Goal: Task Accomplishment & Management: Manage account settings

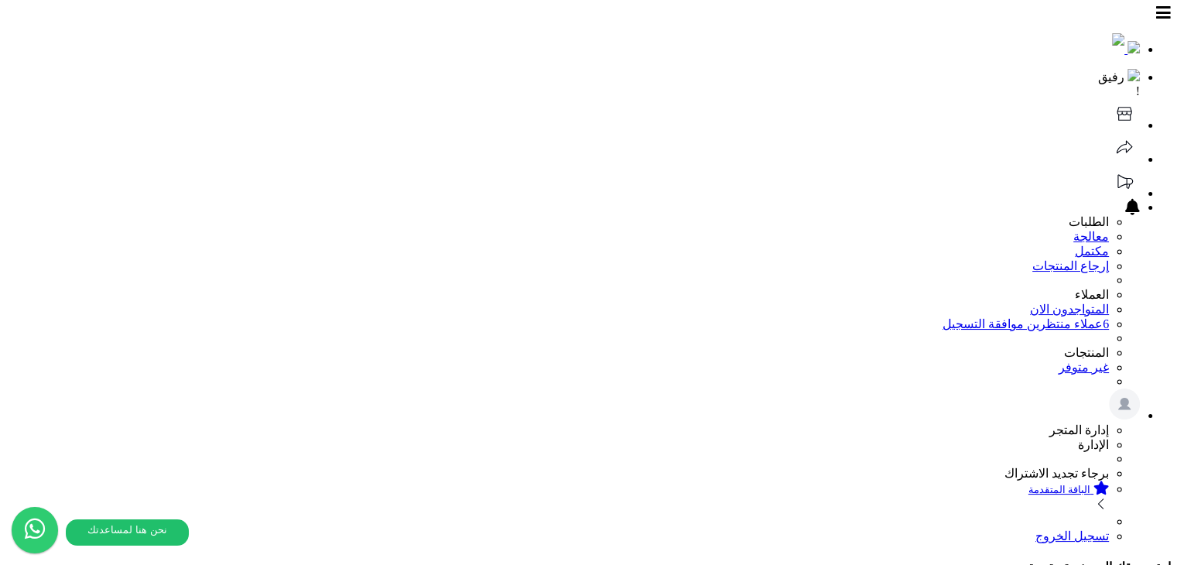
drag, startPoint x: 925, startPoint y: 186, endPoint x: 859, endPoint y: 188, distance: 66.6
click at [590, 22] on header "رفيق ! الطلبات معالجة مكتمل إرجاع المنتجات العملاء المتواجدون الان 6 عملاء منتظ…" at bounding box center [588, 274] width 1164 height 537
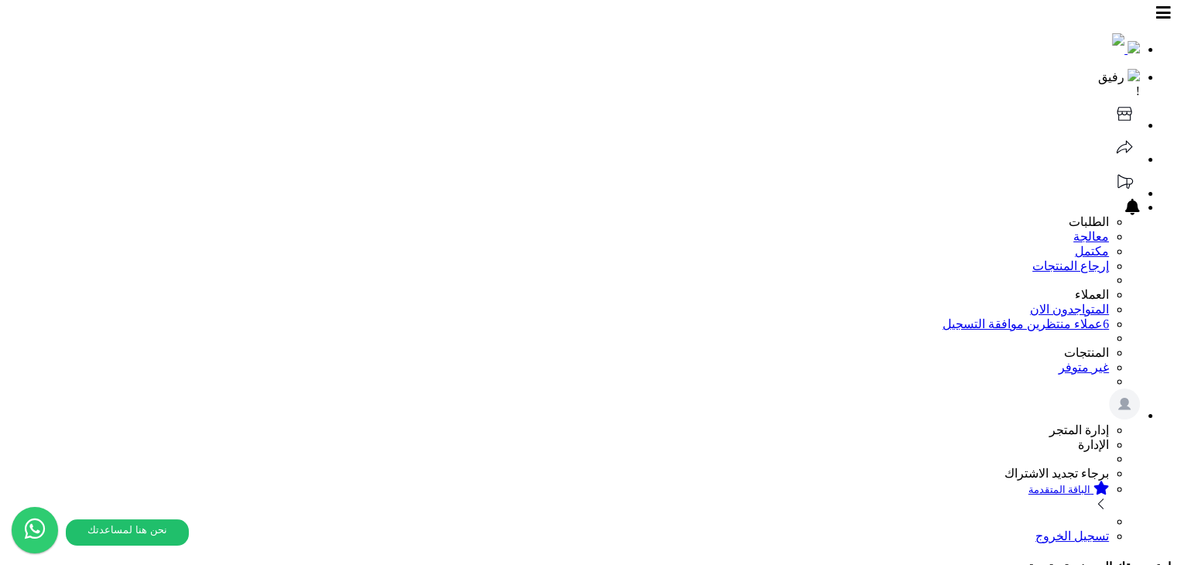
click at [519, 39] on header "رفيق ! 0 الطلبات معالجة مكتمل إرجاع المنتجات العملاء المتواجدون الان 6 عملاء من…" at bounding box center [588, 274] width 1164 height 537
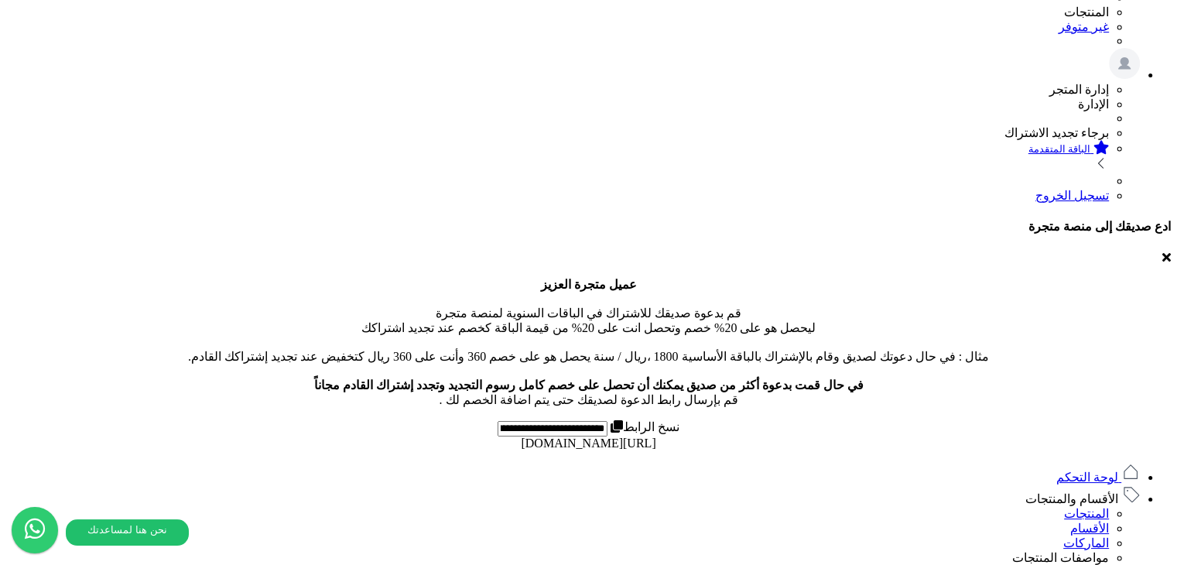
scroll to position [277, 0]
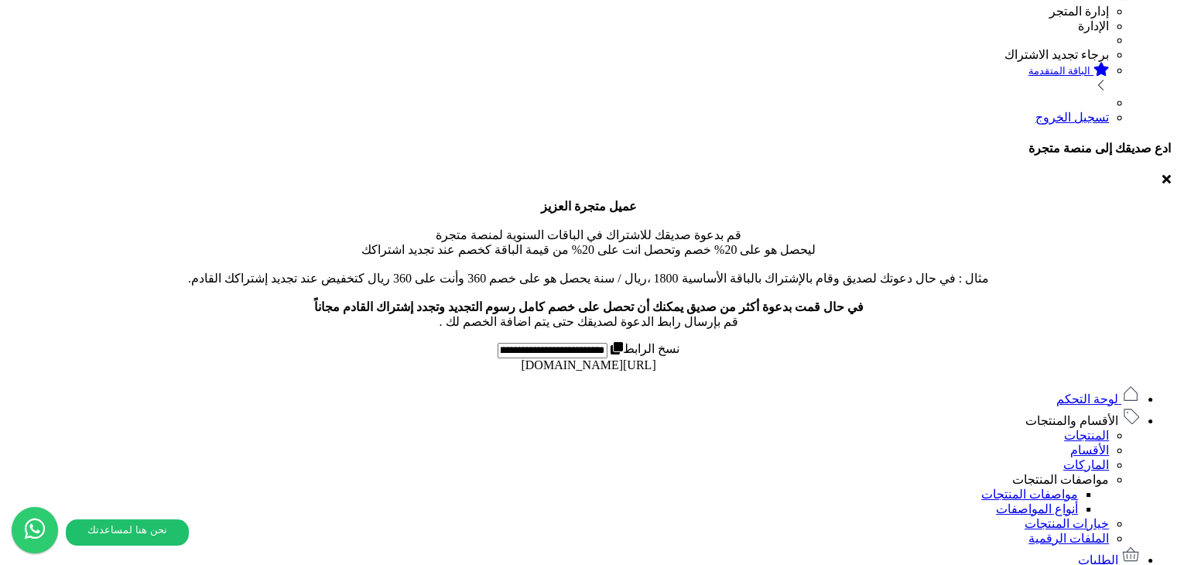
scroll to position [580, 0]
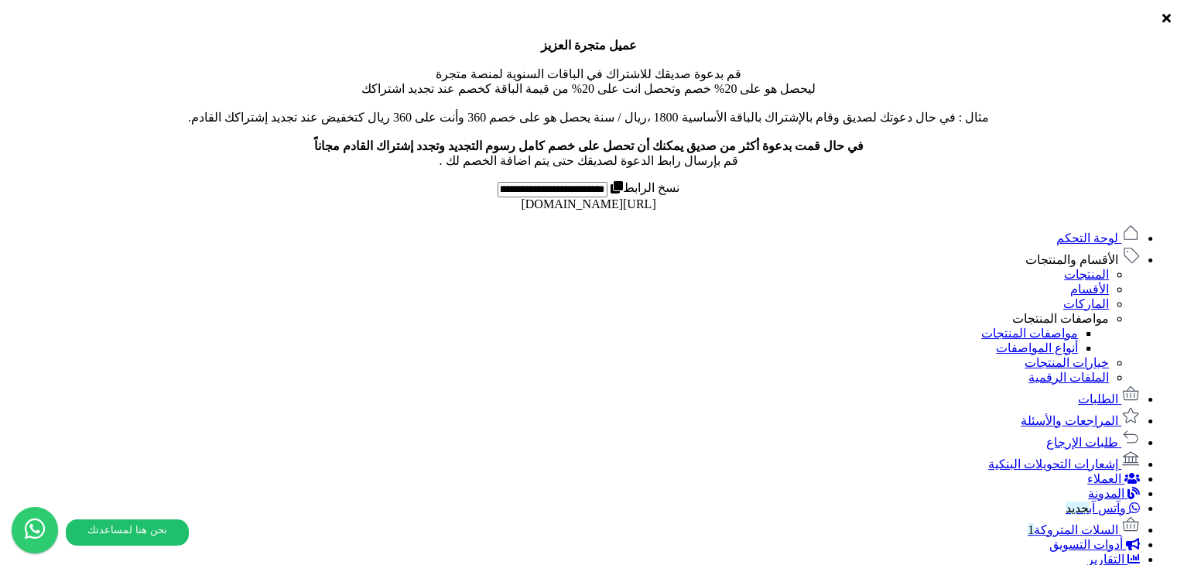
drag, startPoint x: 696, startPoint y: 192, endPoint x: 443, endPoint y: 193, distance: 253.8
copy span "catalog/categories/roses_hd_widescreen-1280x800.jpg"
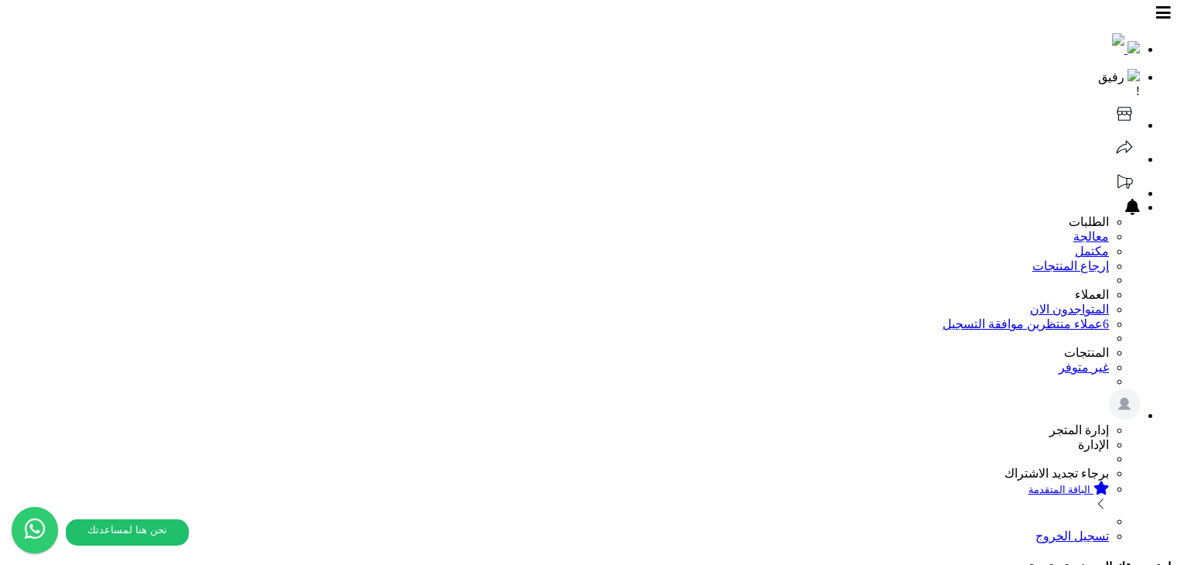
scroll to position [551, 0]
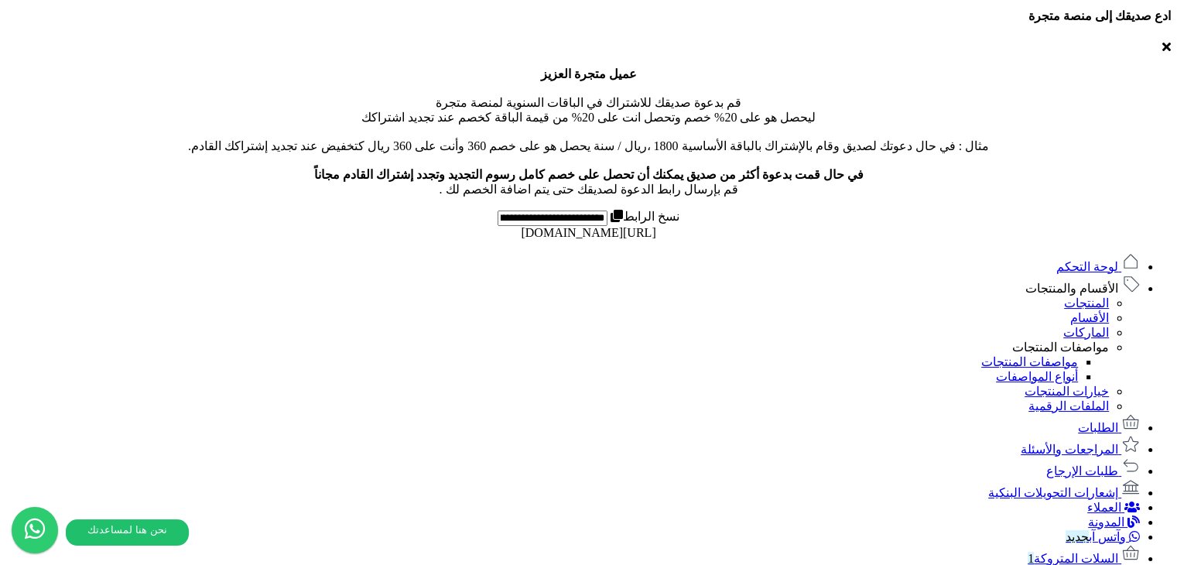
drag, startPoint x: 573, startPoint y: 221, endPoint x: 439, endPoint y: 220, distance: 133.1
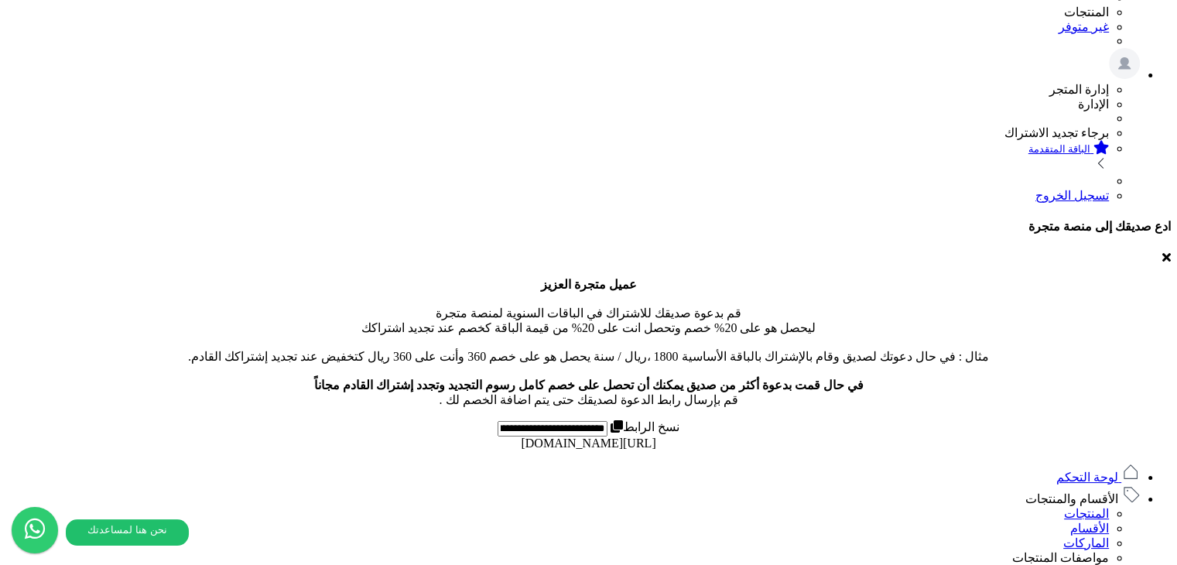
scroll to position [87, 0]
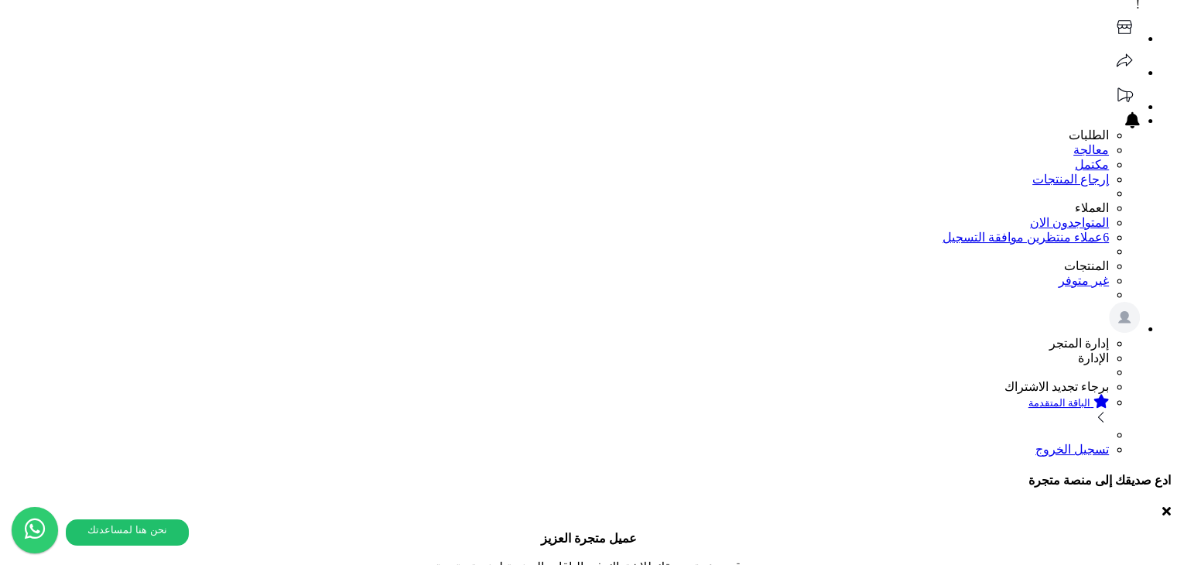
drag, startPoint x: 717, startPoint y: 198, endPoint x: 659, endPoint y: 200, distance: 58.0
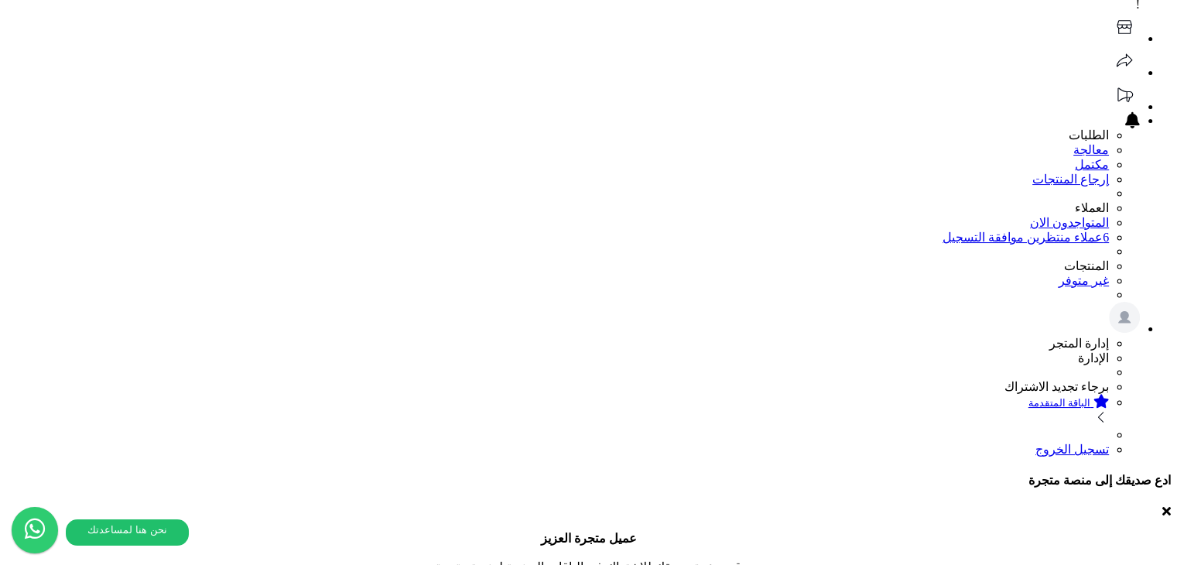
type input "*"
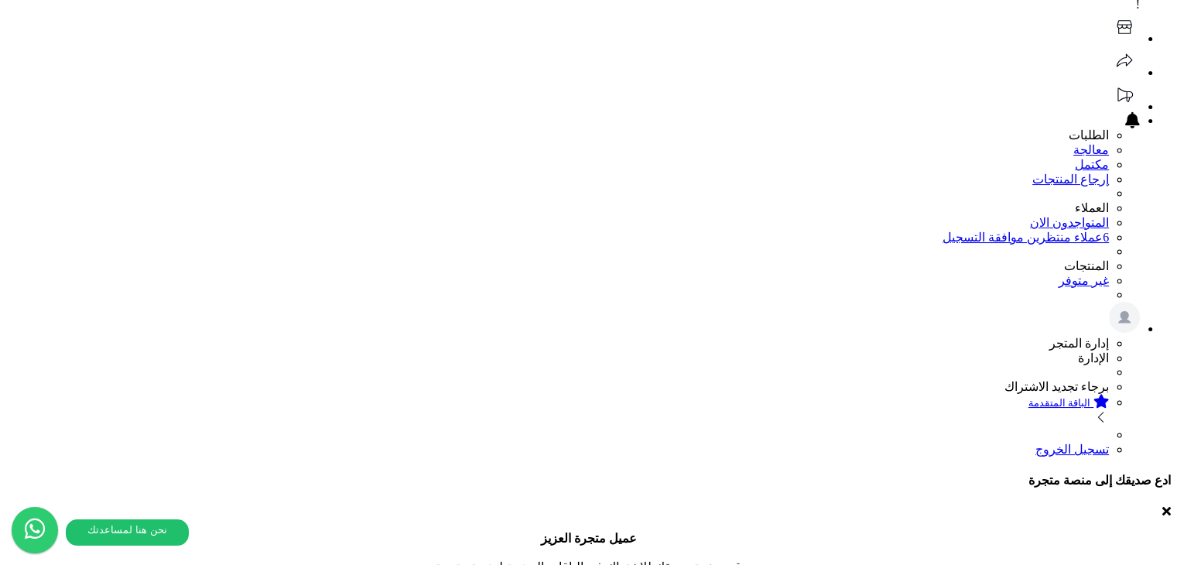
type input "*"
type input "**********"
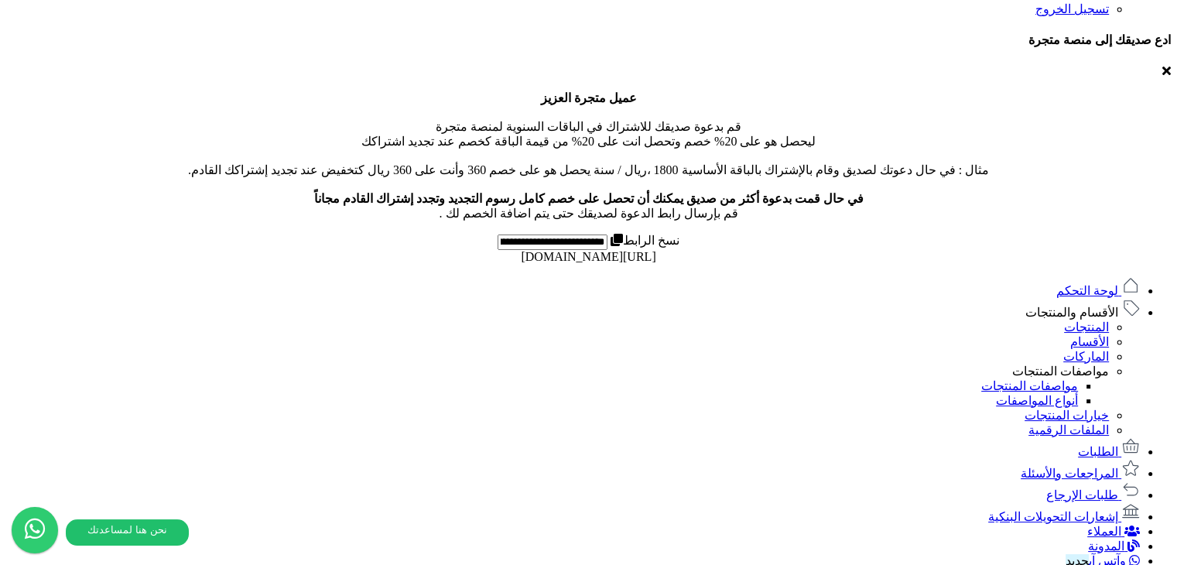
scroll to position [586, 0]
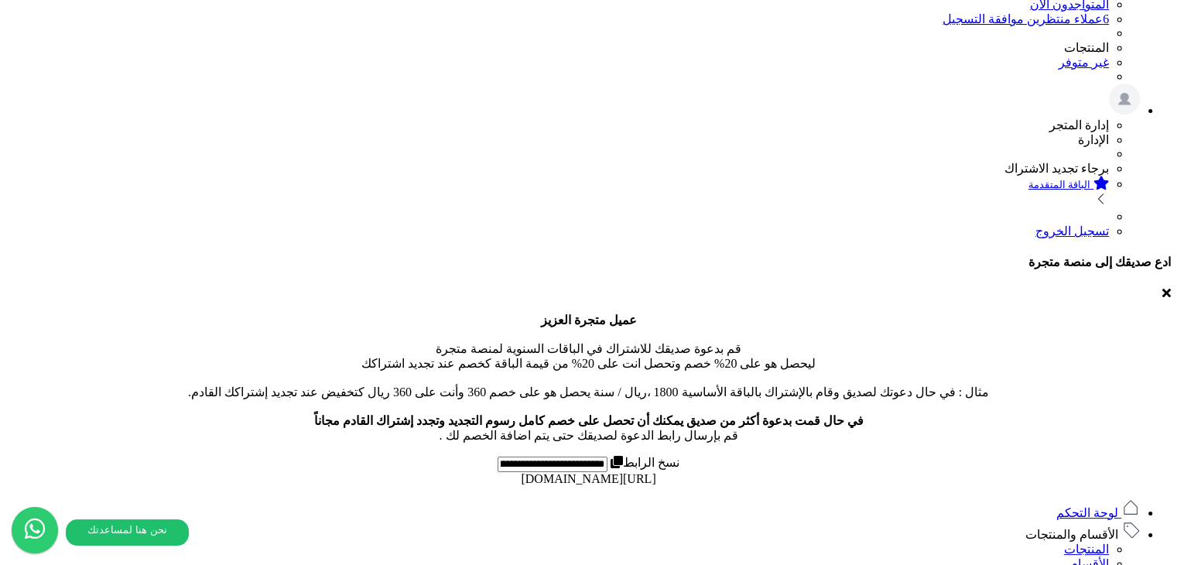
scroll to position [216, 0]
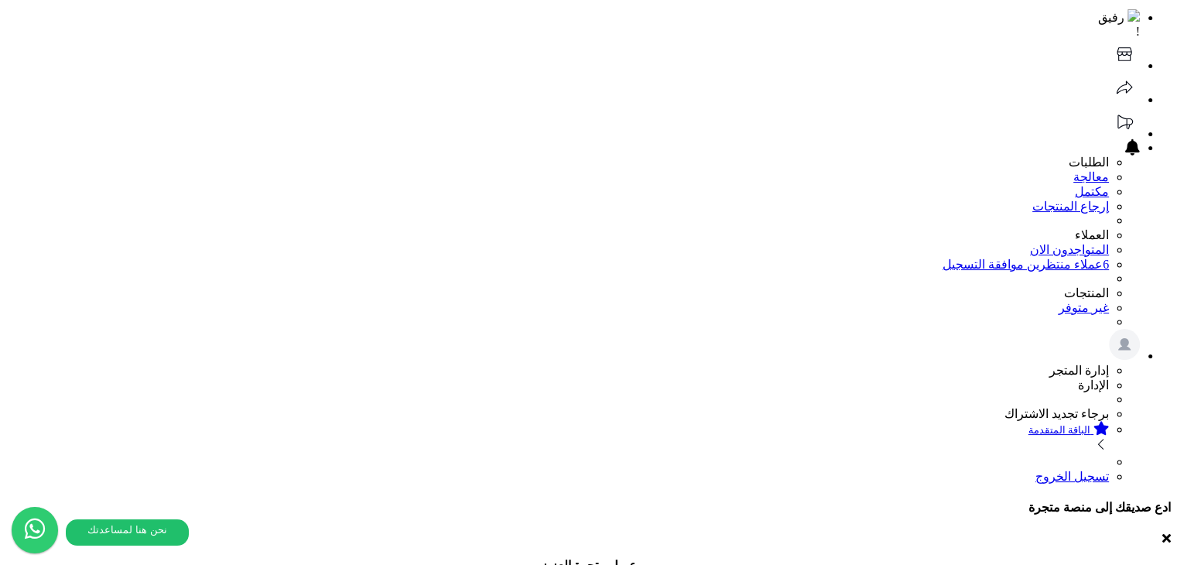
scroll to position [60, 0]
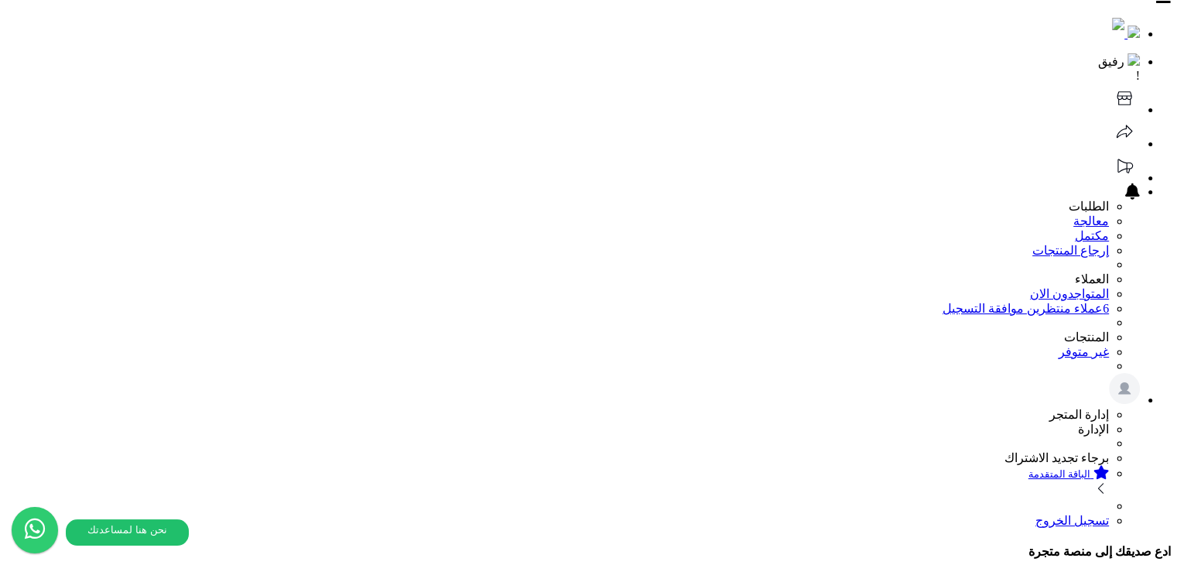
scroll to position [0, 0]
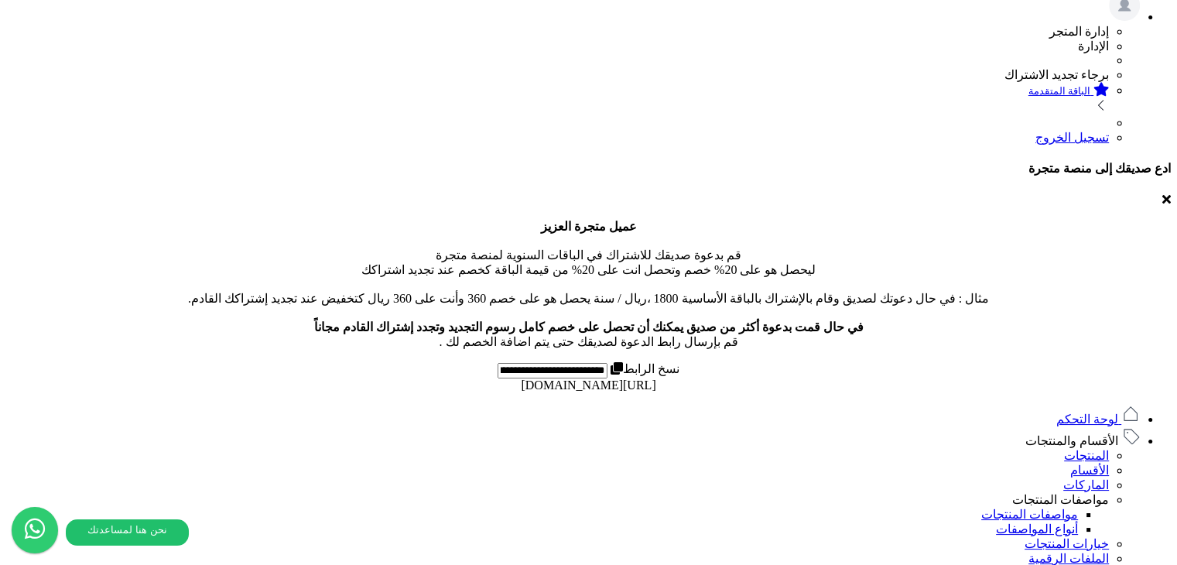
scroll to position [586, 0]
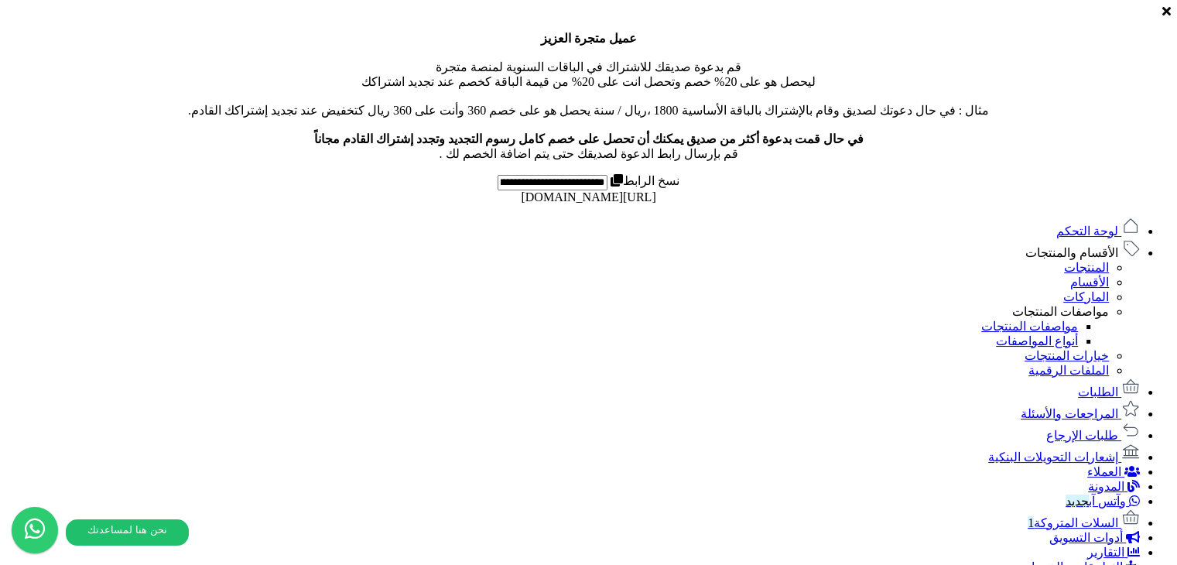
drag, startPoint x: 696, startPoint y: 189, endPoint x: 557, endPoint y: 183, distance: 139.4
drag, startPoint x: 696, startPoint y: 184, endPoint x: 575, endPoint y: 190, distance: 121.6
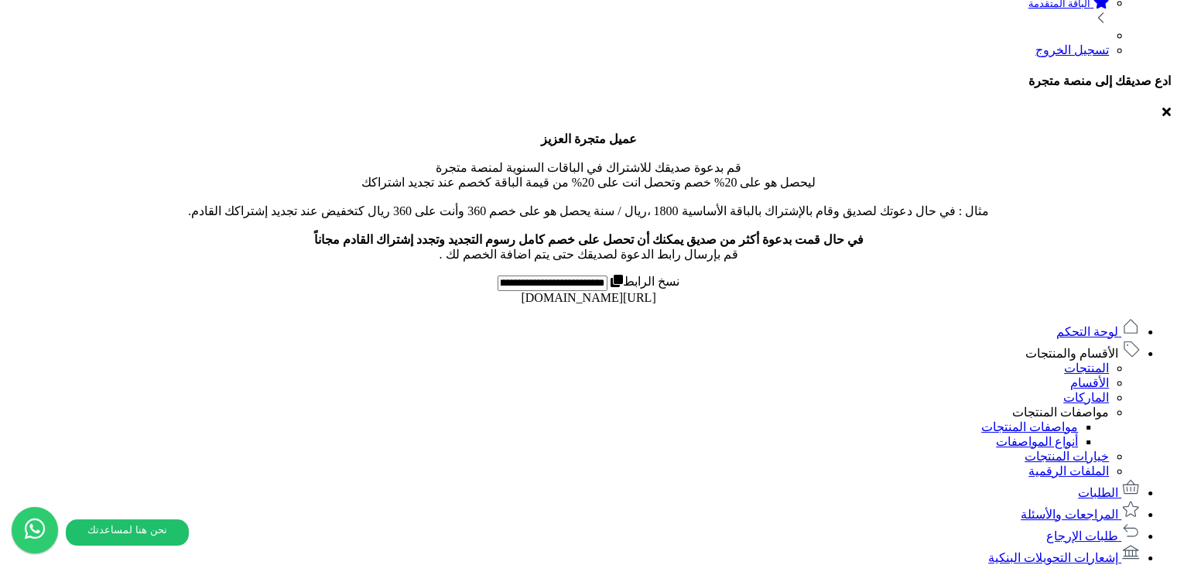
scroll to position [586, 0]
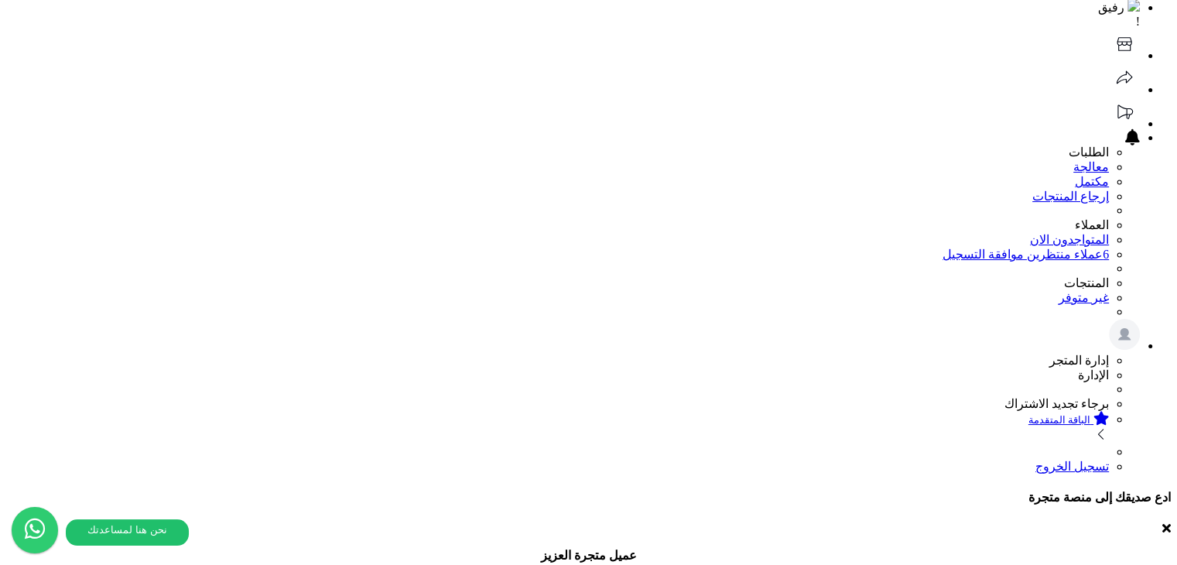
scroll to position [45, 0]
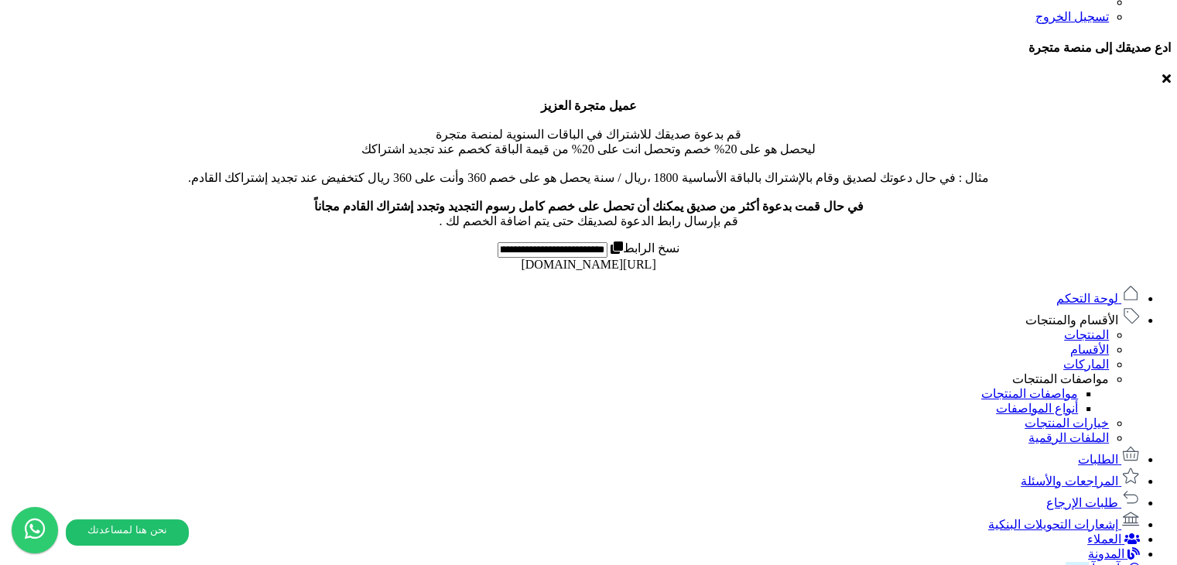
scroll to position [586, 0]
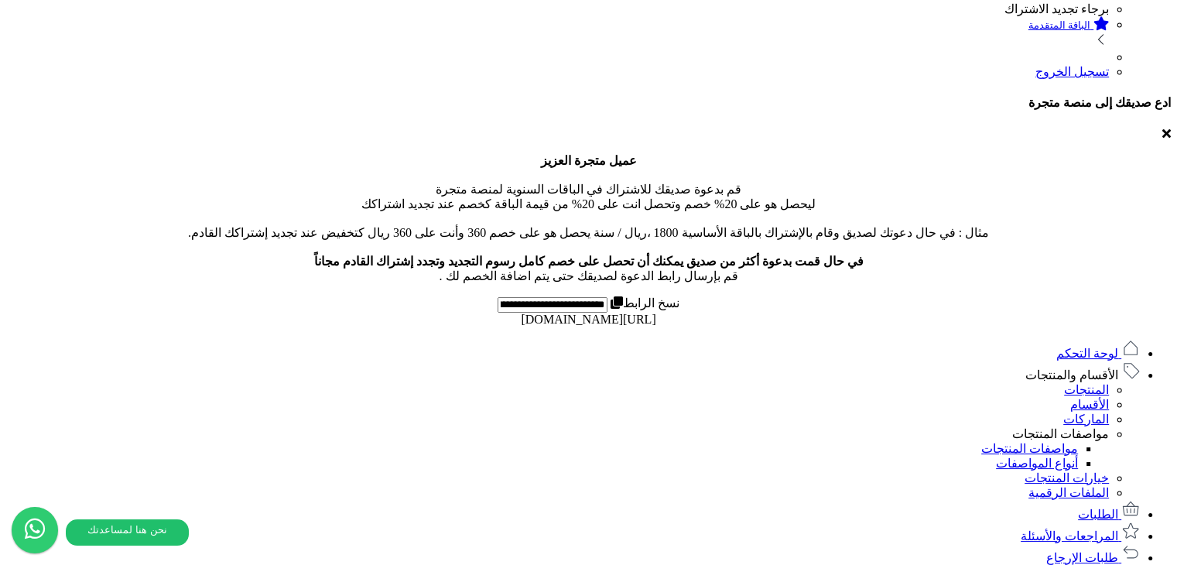
scroll to position [466, 0]
drag, startPoint x: 696, startPoint y: 303, endPoint x: 554, endPoint y: 301, distance: 141.6
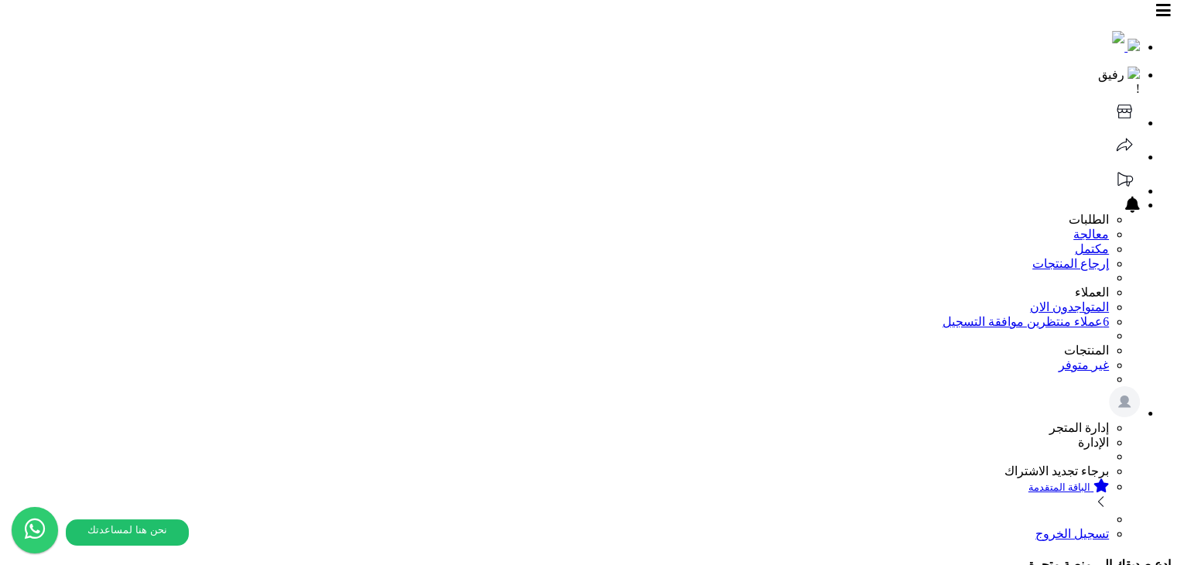
scroll to position [0, 0]
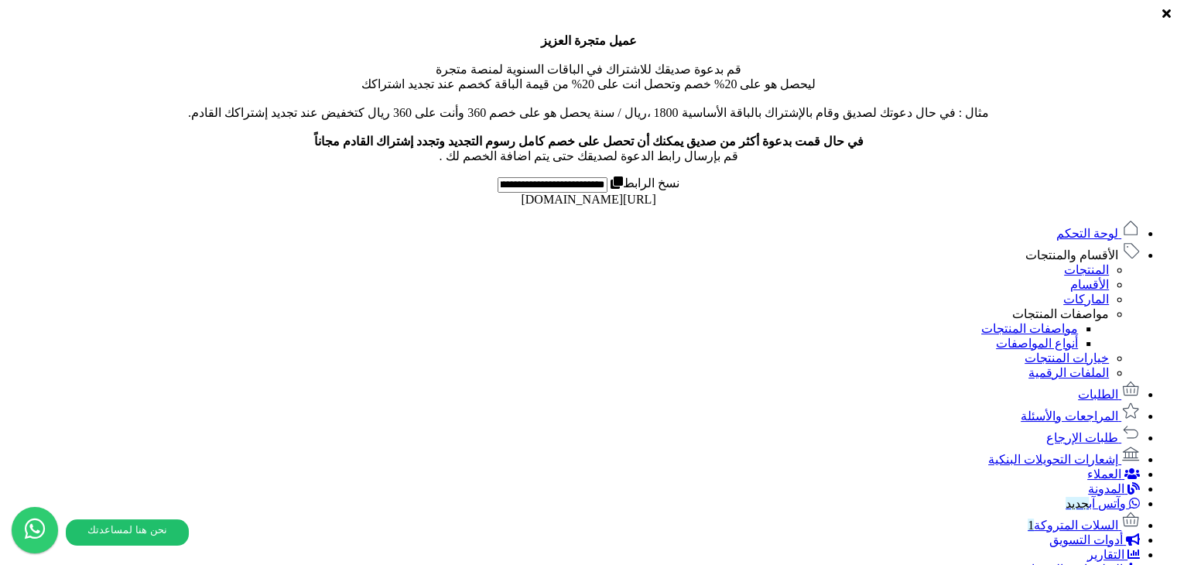
scroll to position [586, 0]
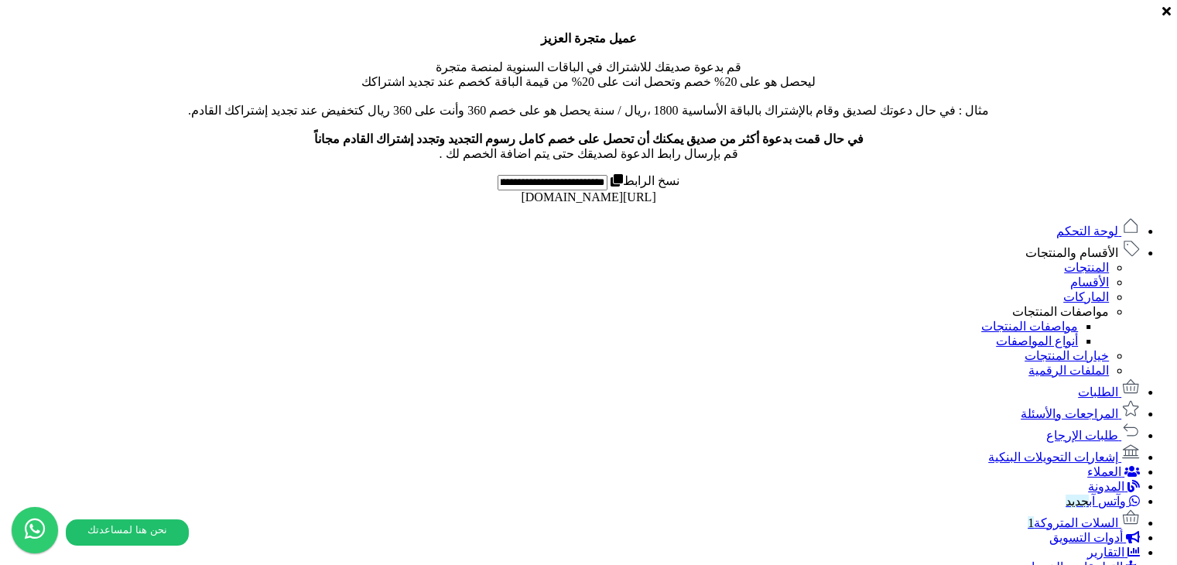
drag, startPoint x: 698, startPoint y: 186, endPoint x: 572, endPoint y: 190, distance: 126.2
click at [1095, 261] on link "المنتجات" at bounding box center [1086, 267] width 45 height 13
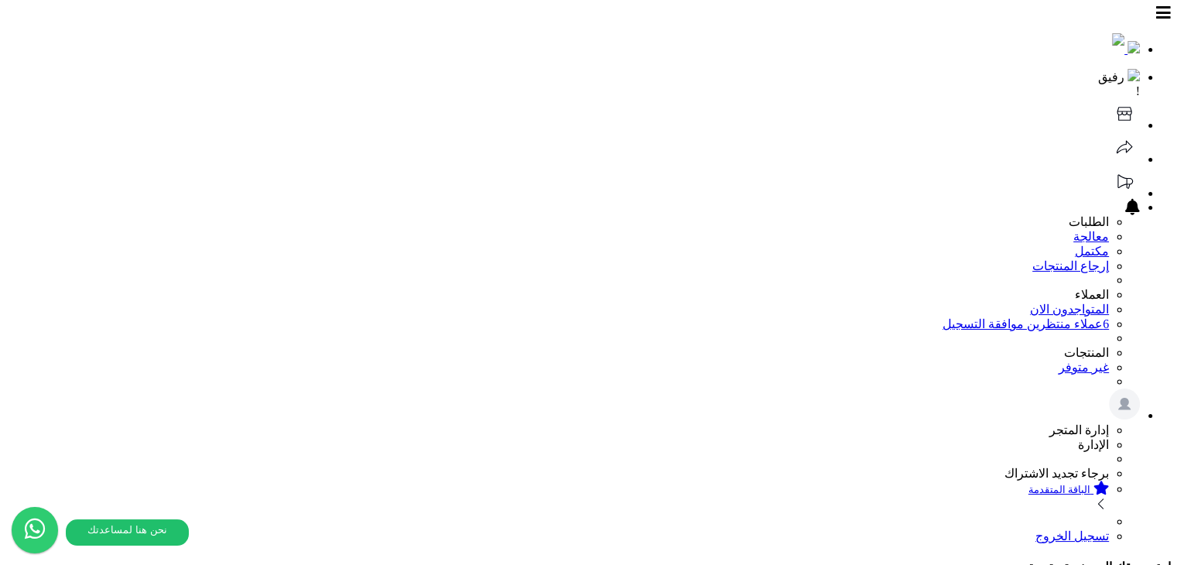
select select
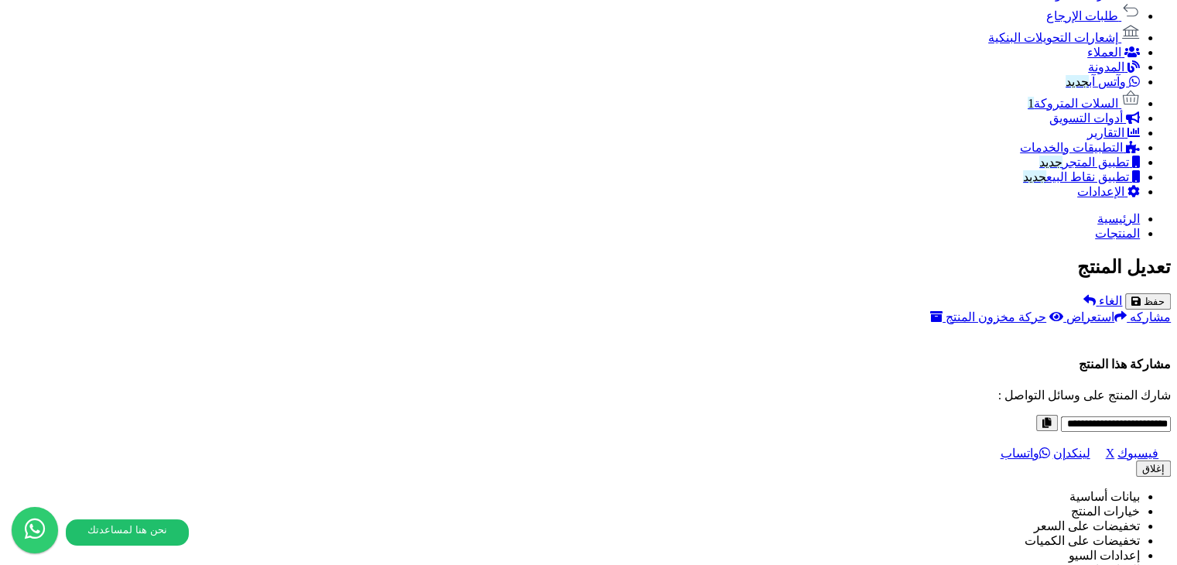
scroll to position [851, 0]
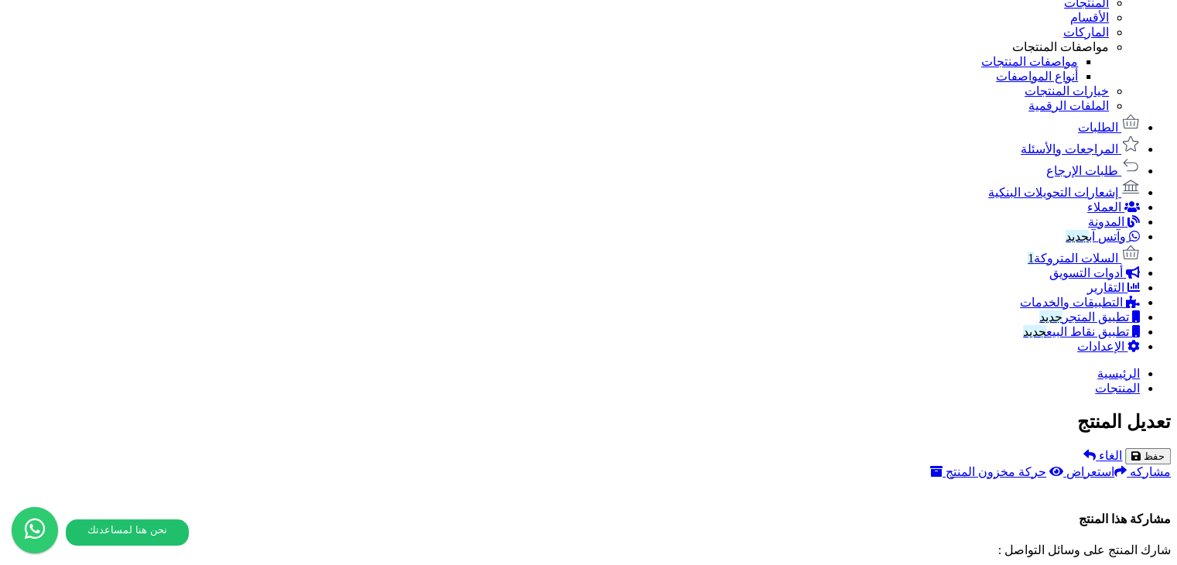
click at [1070, 24] on link "الأقسام" at bounding box center [1089, 17] width 39 height 13
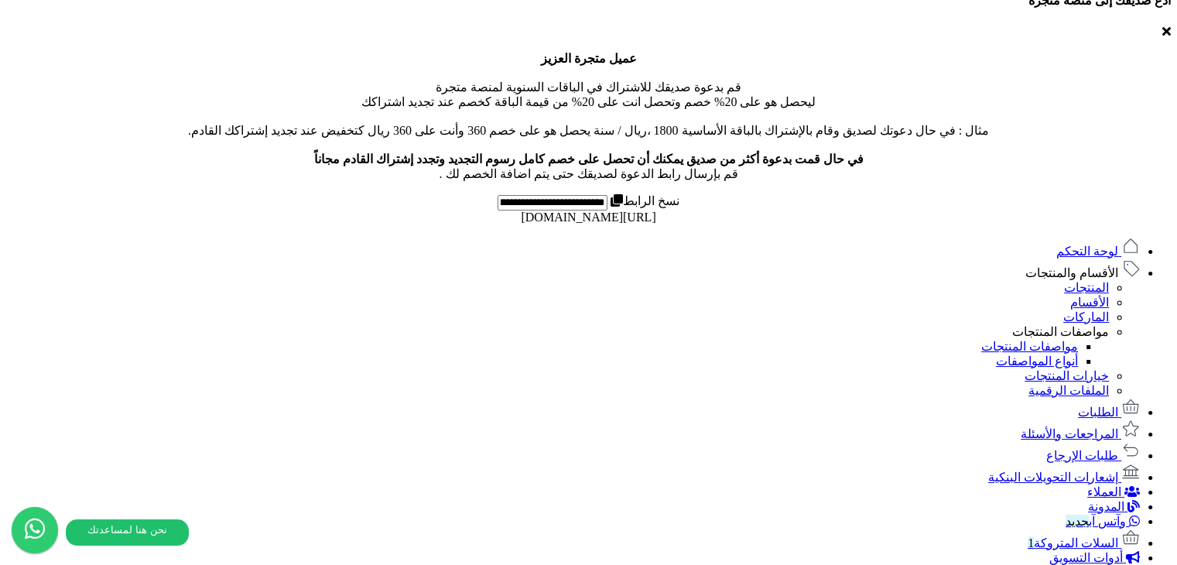
scroll to position [586, 0]
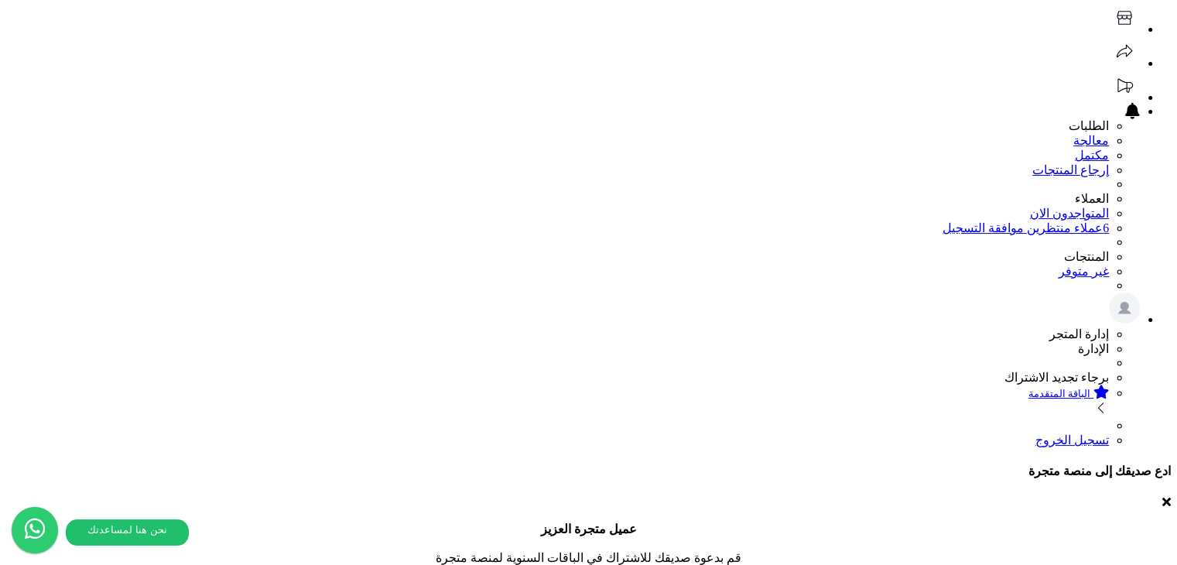
scroll to position [0, 0]
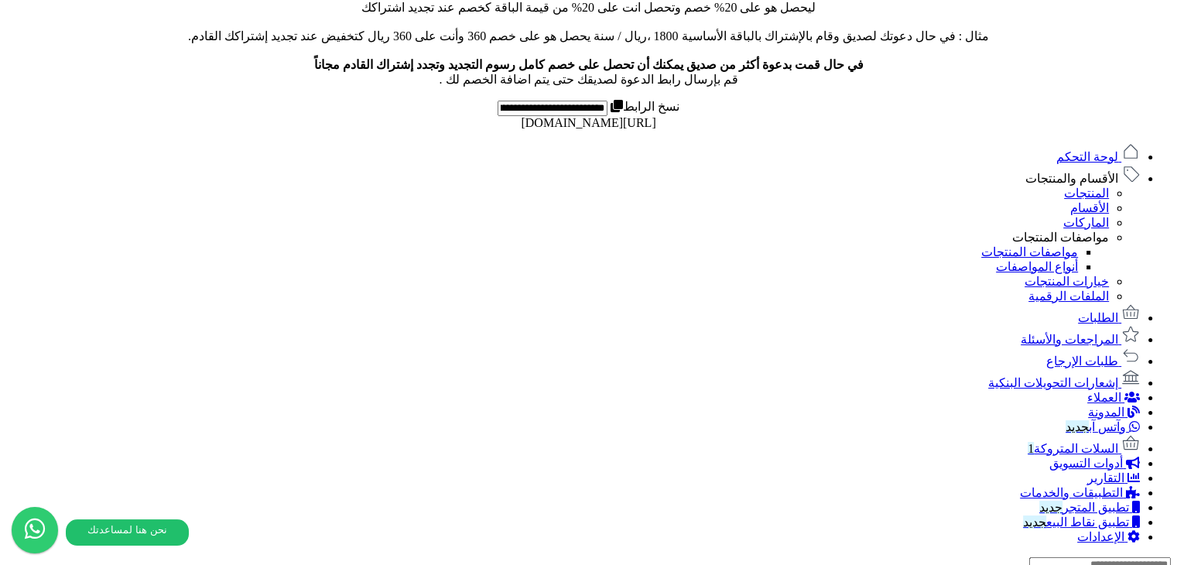
scroll to position [687, 0]
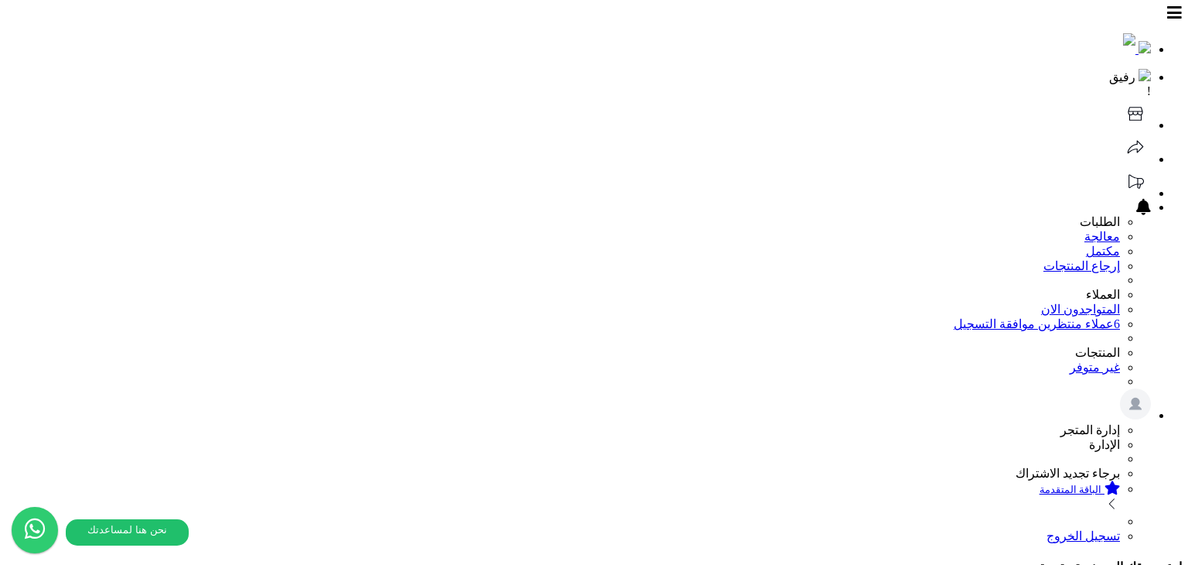
drag, startPoint x: 527, startPoint y: 276, endPoint x: 817, endPoint y: 276, distance: 290.1
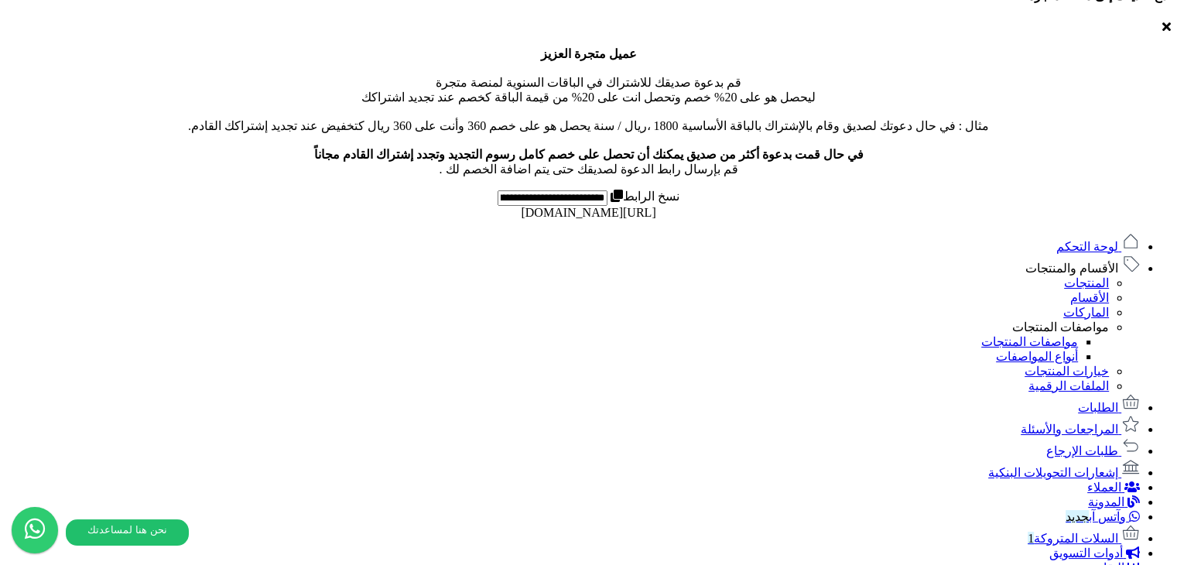
scroll to position [586, 0]
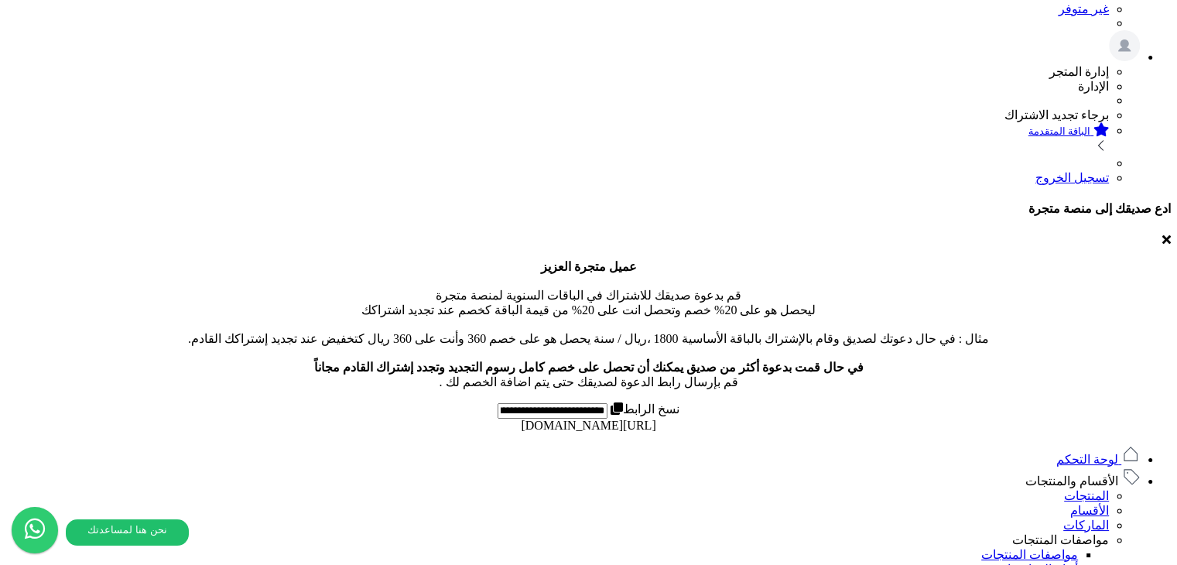
scroll to position [354, 0]
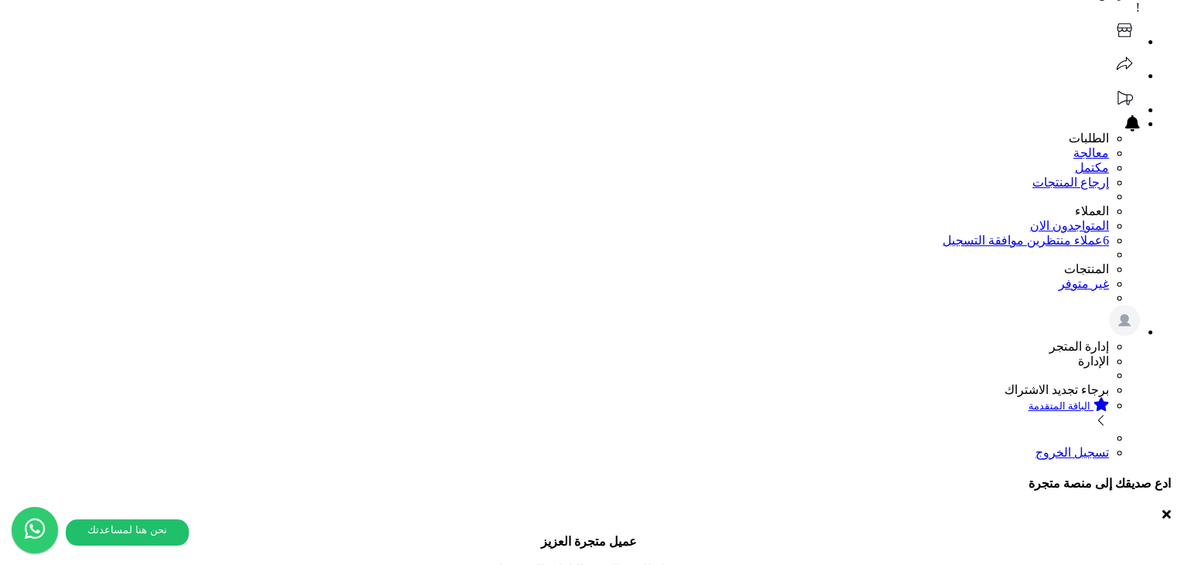
scroll to position [0, 0]
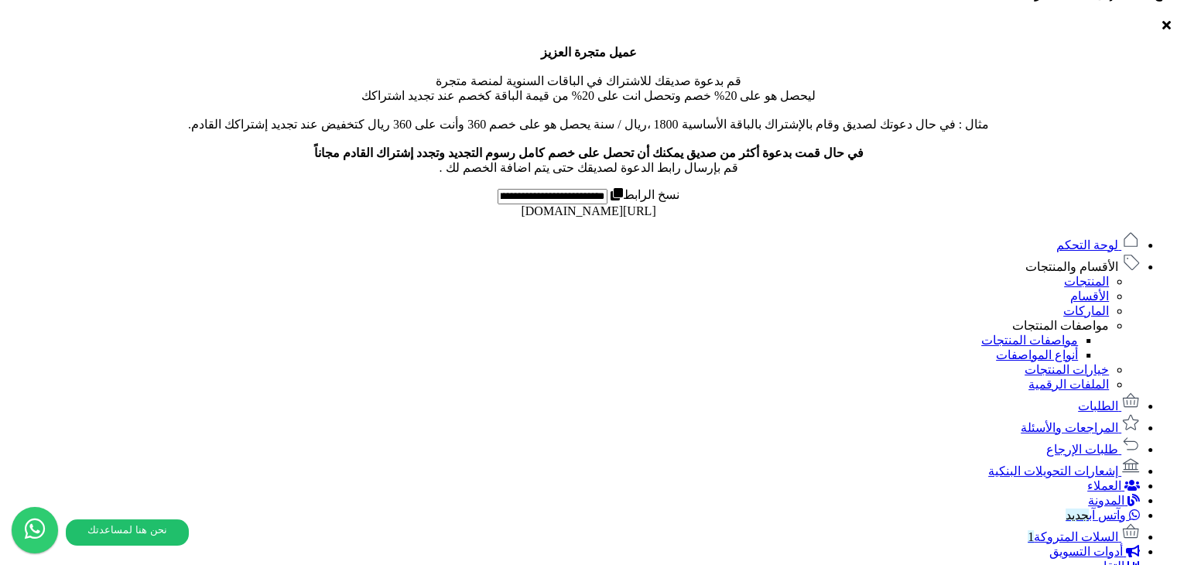
scroll to position [586, 0]
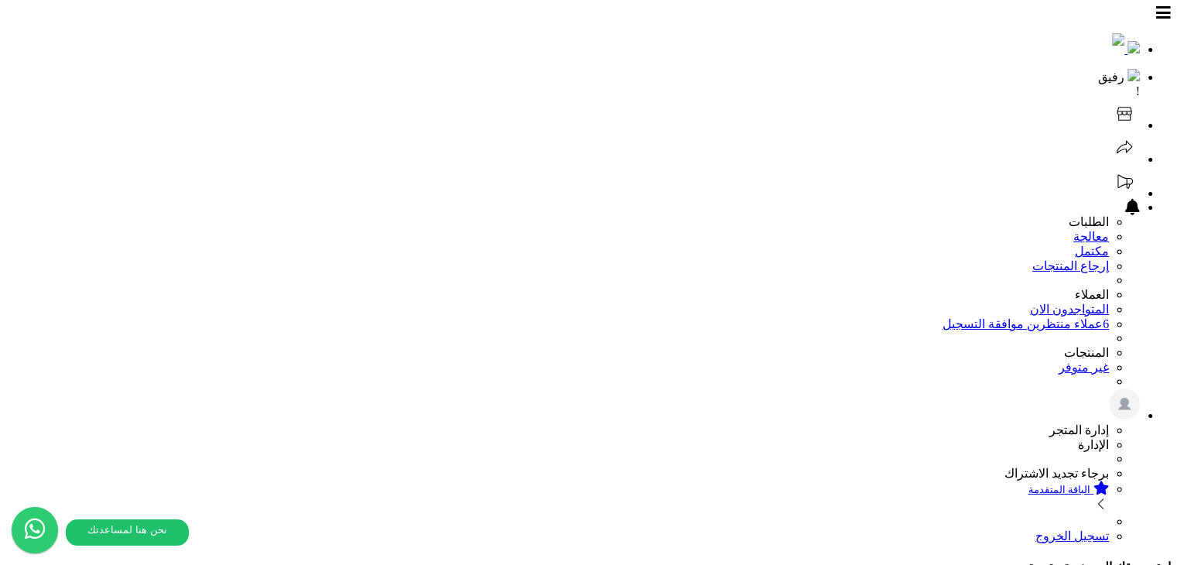
scroll to position [0, 0]
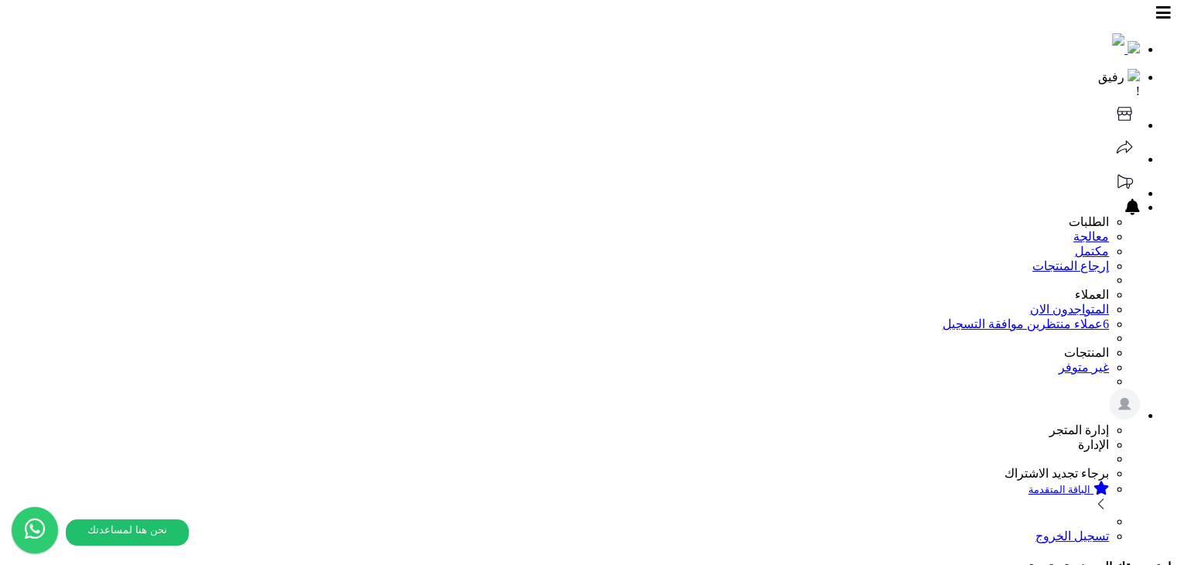
paste input "**********"
type input "**********"
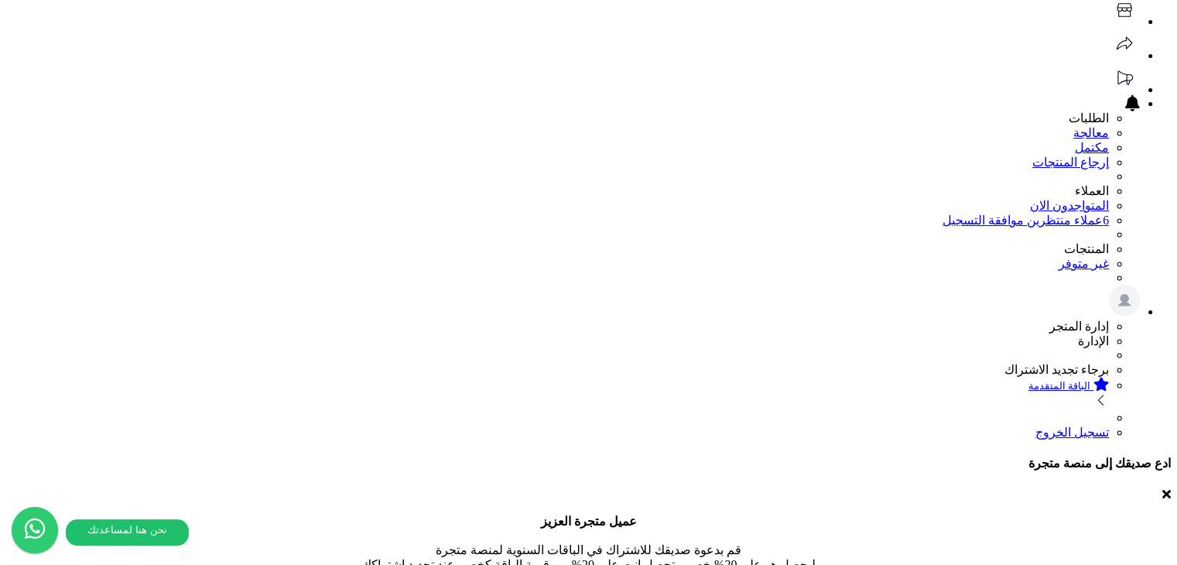
scroll to position [77, 0]
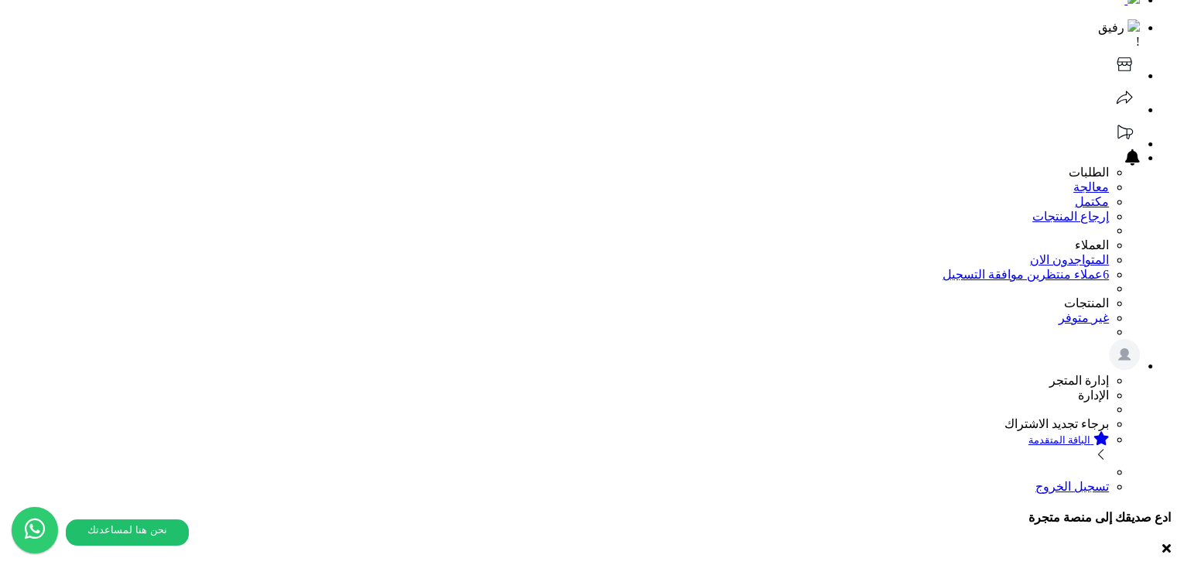
scroll to position [77, 0]
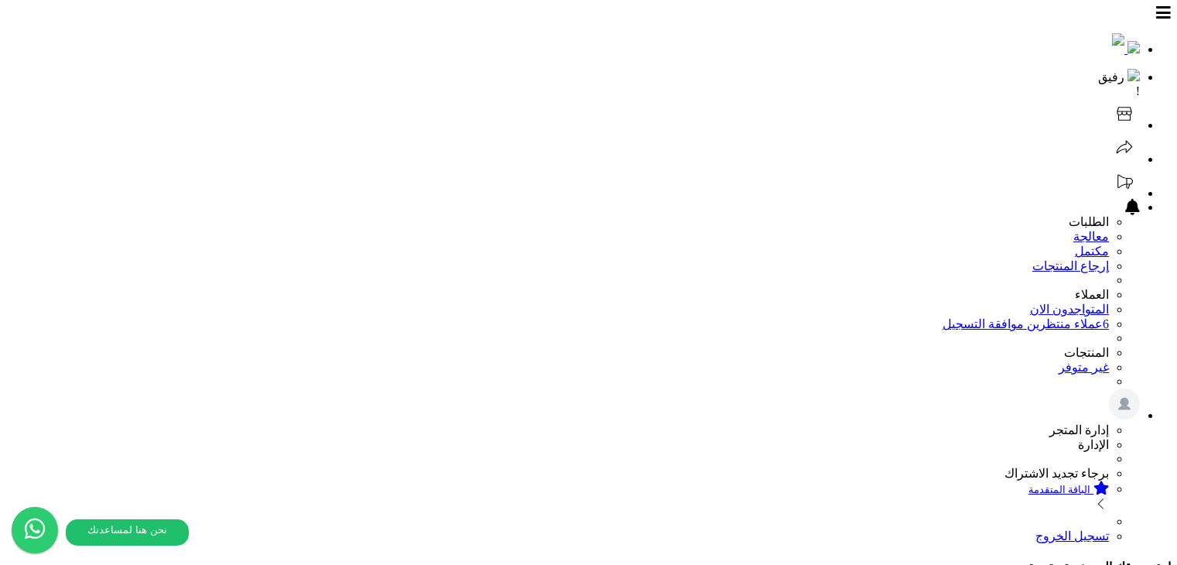
scroll to position [77, 0]
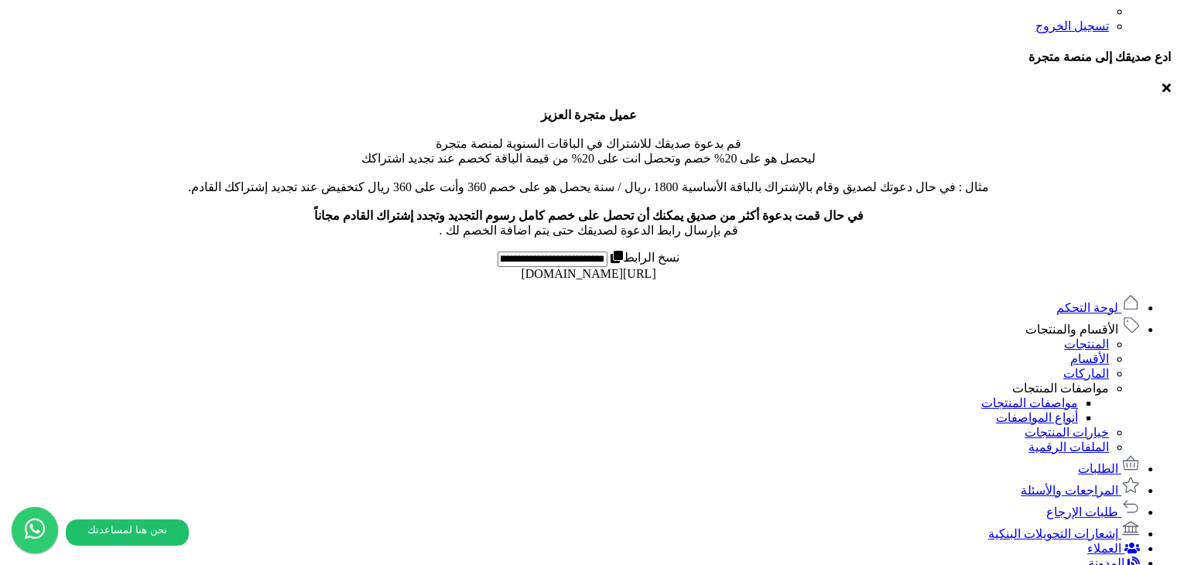
scroll to position [509, 0]
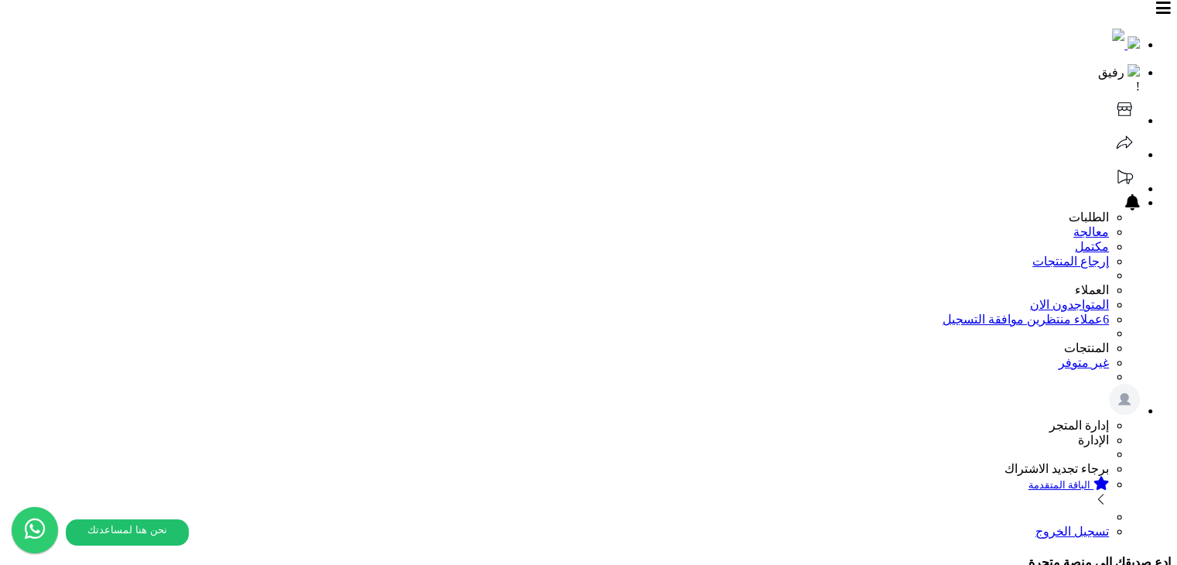
scroll to position [0, 0]
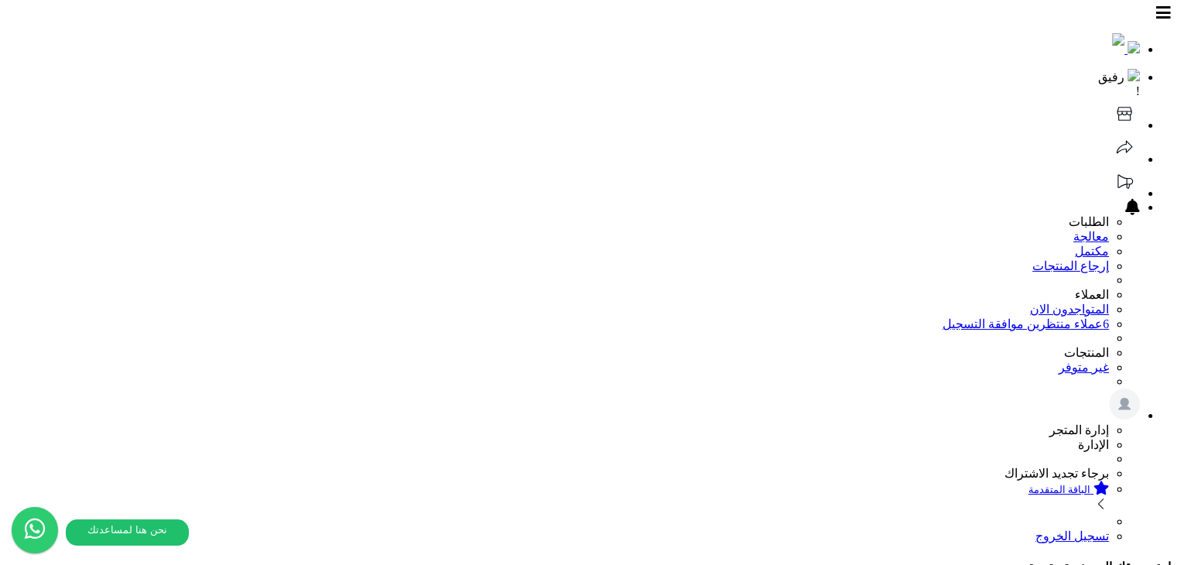
paste input "**********"
type input "**********"
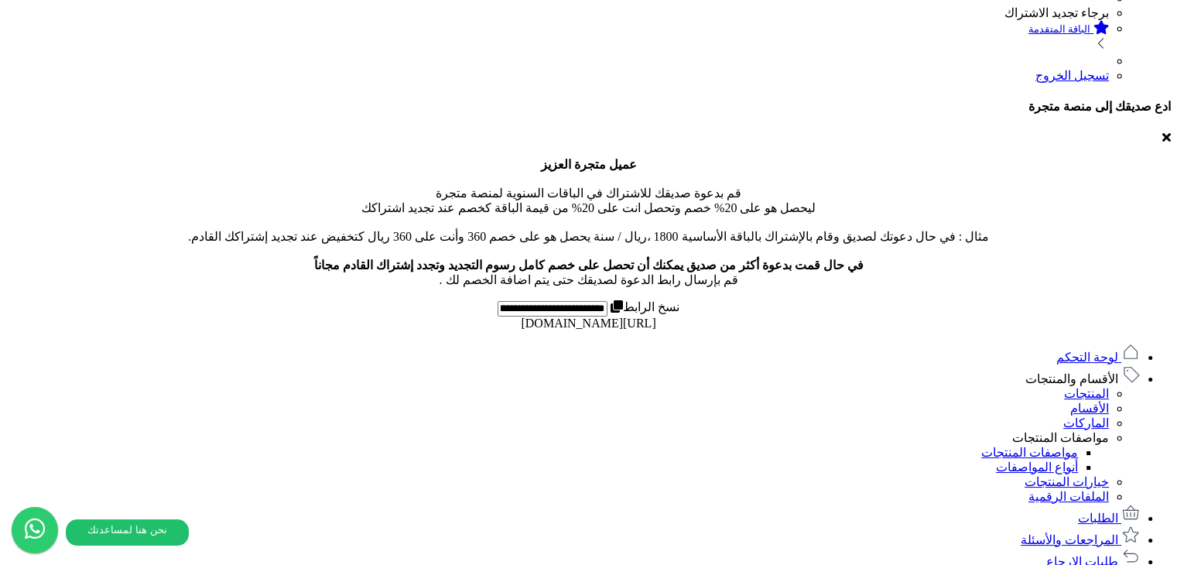
scroll to position [464, 0]
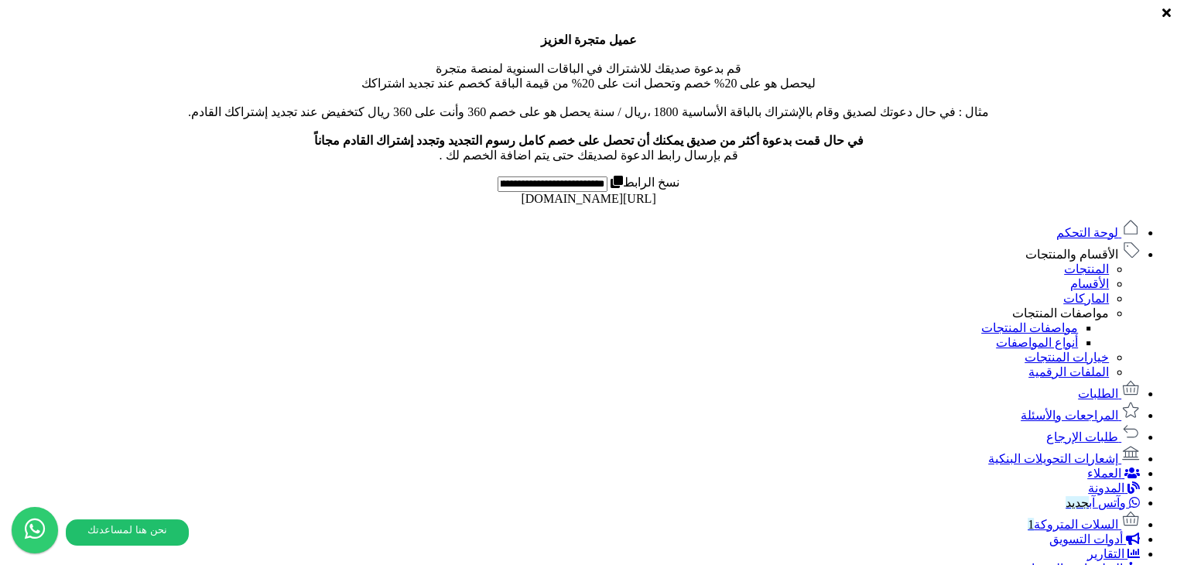
scroll to position [586, 0]
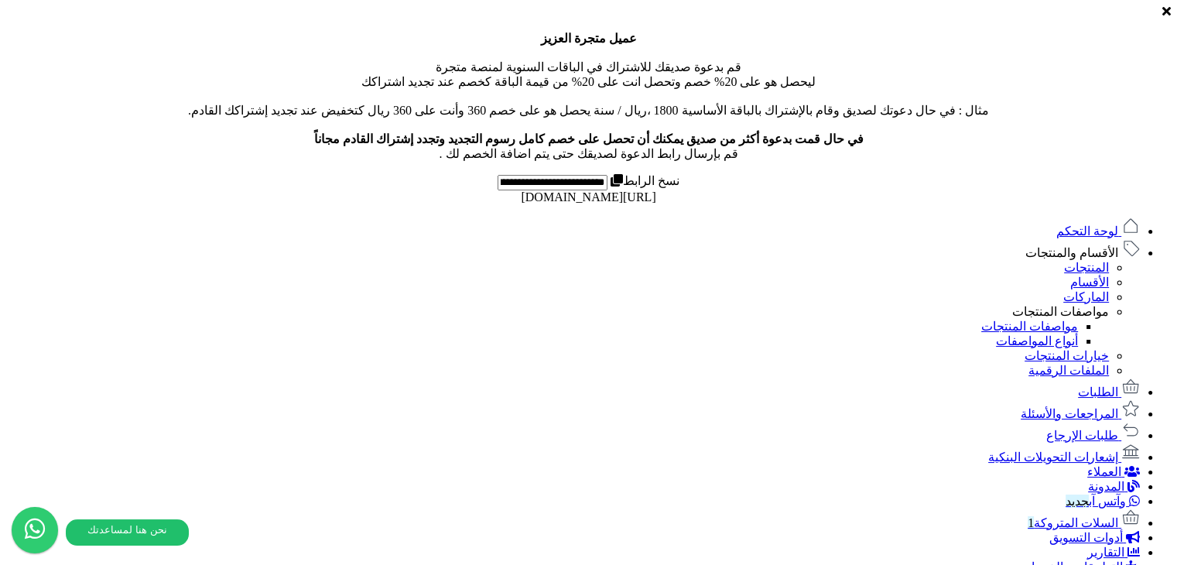
type input "**********"
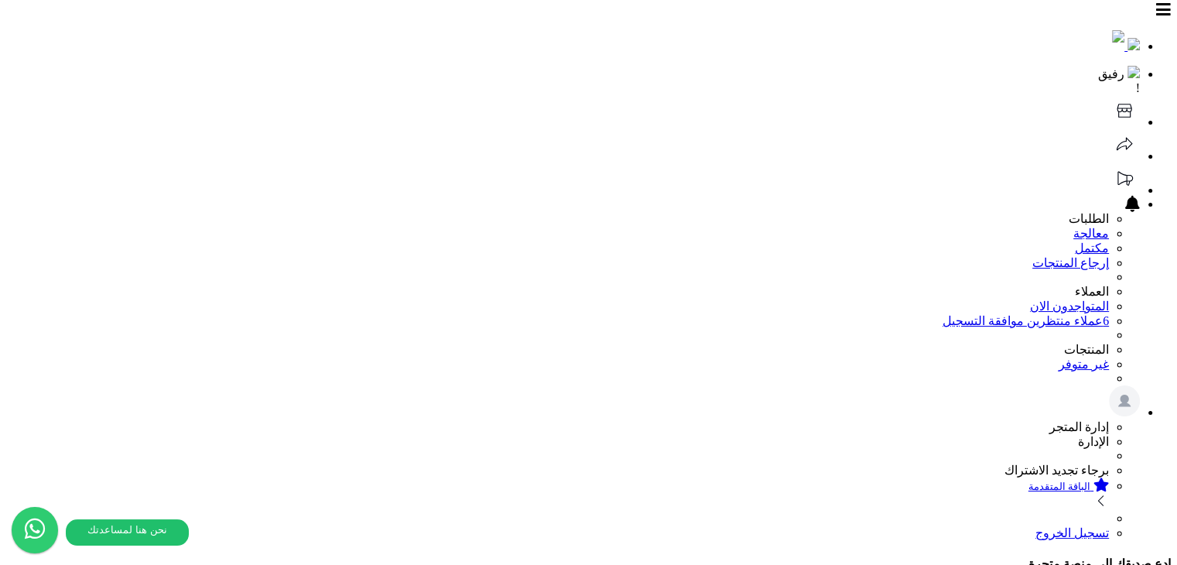
scroll to position [0, 0]
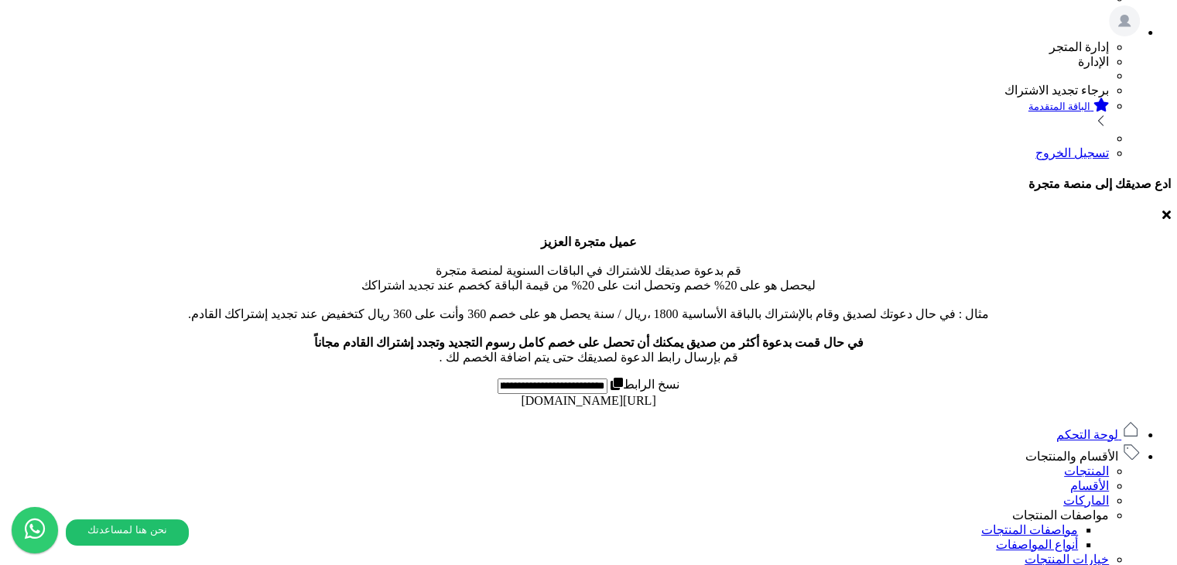
scroll to position [387, 0]
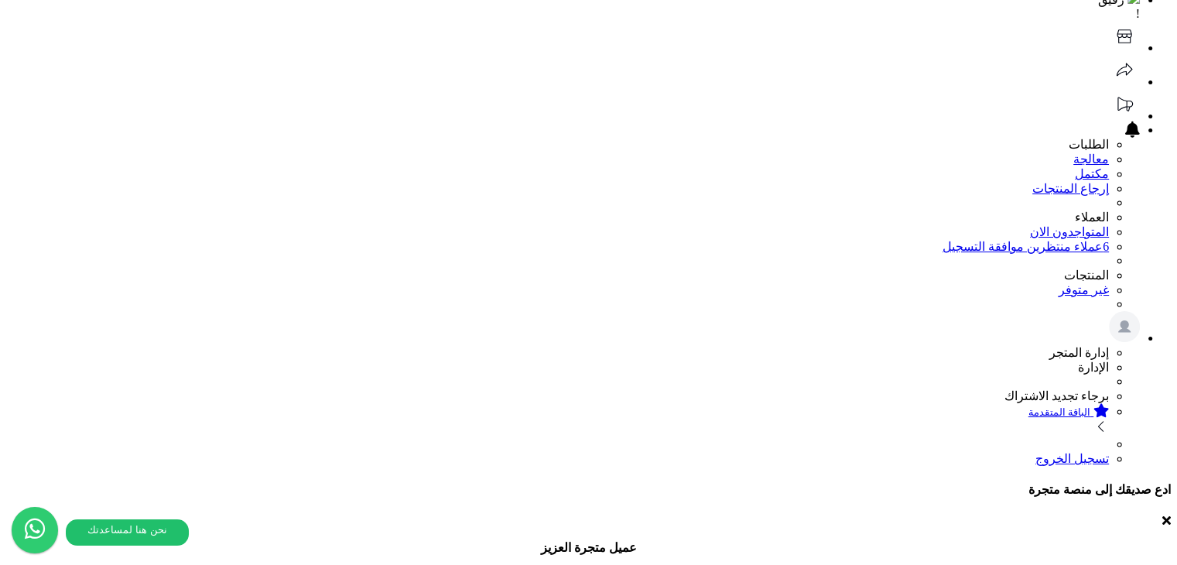
scroll to position [737, 0]
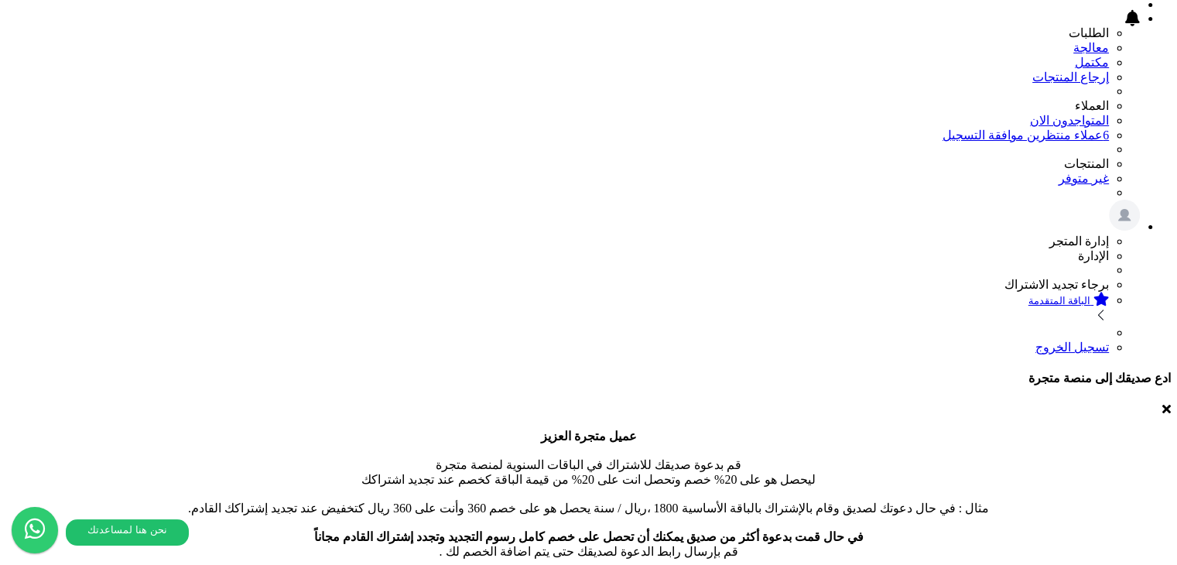
scroll to position [586, 0]
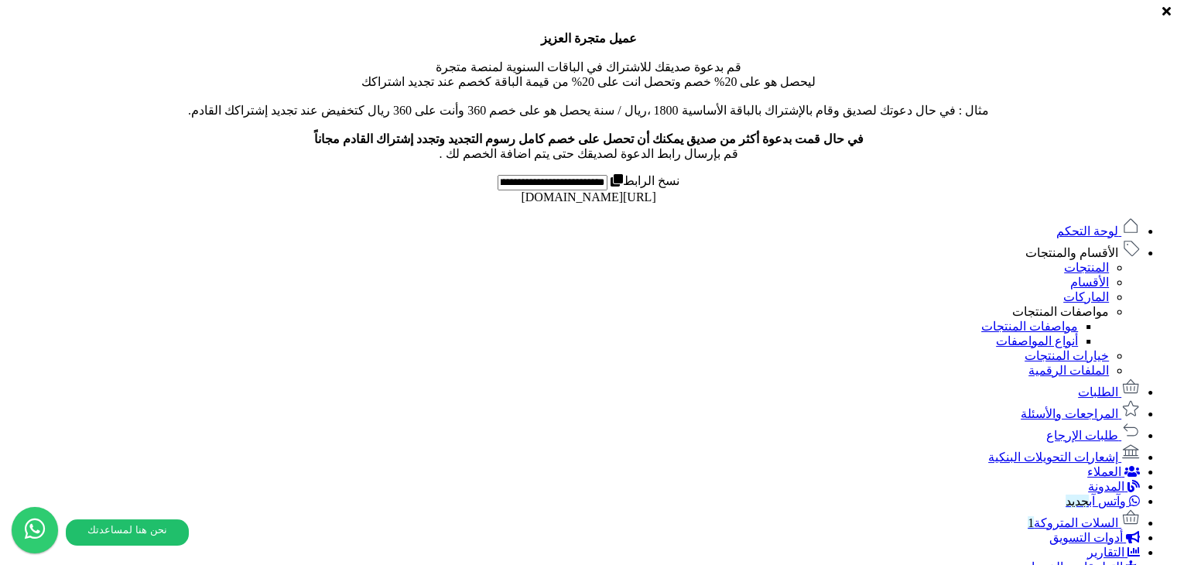
drag, startPoint x: 672, startPoint y: 186, endPoint x: 618, endPoint y: 190, distance: 53.5
drag, startPoint x: 616, startPoint y: 184, endPoint x: 711, endPoint y: 184, distance: 95.2
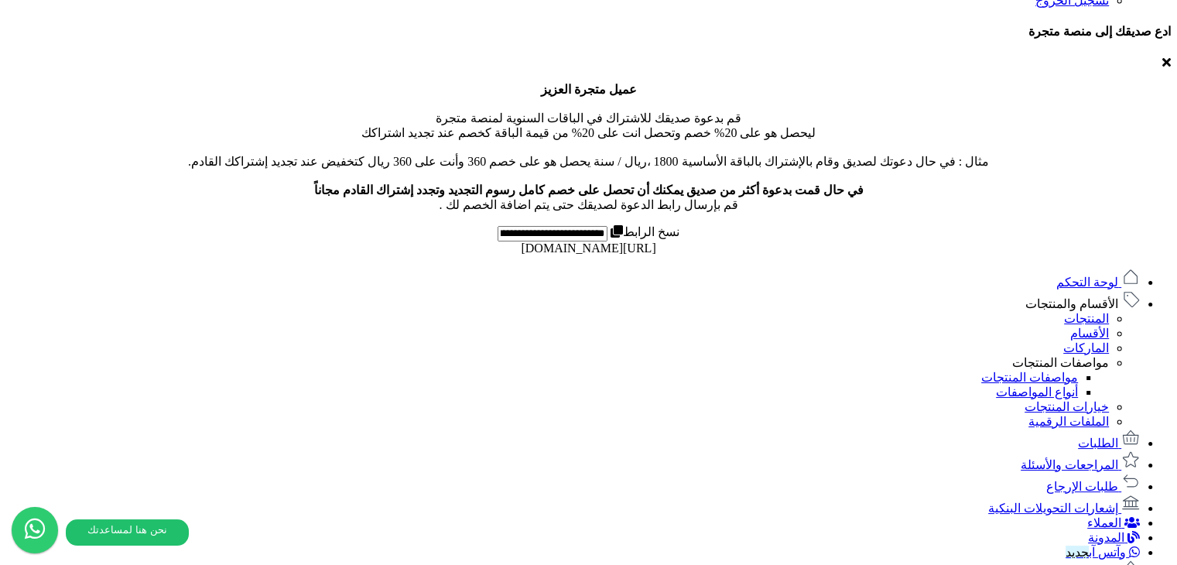
scroll to position [537, 0]
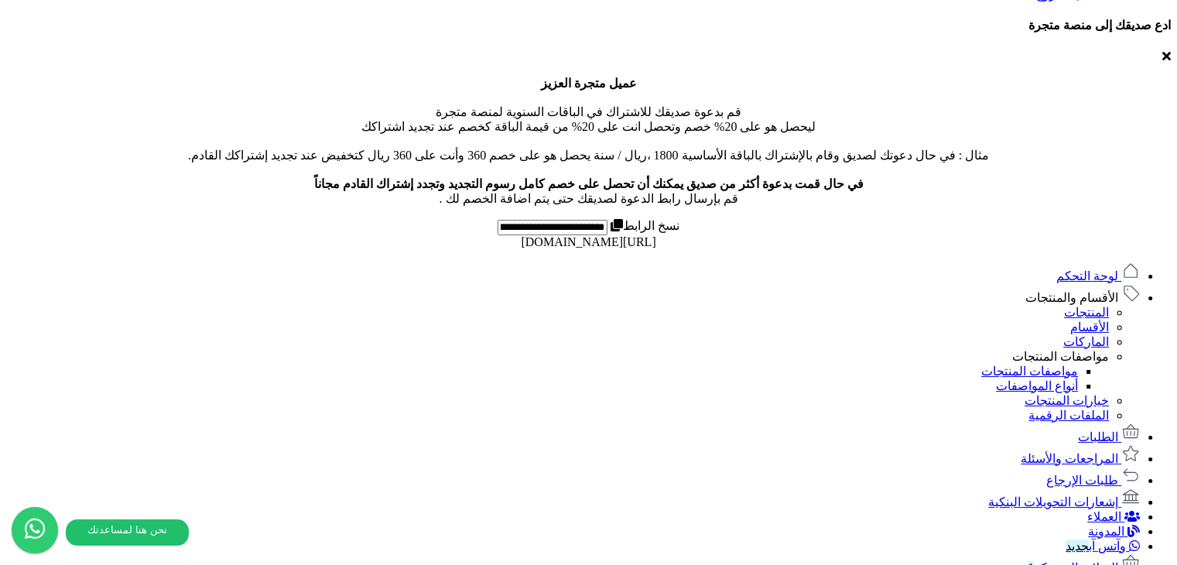
scroll to position [586, 0]
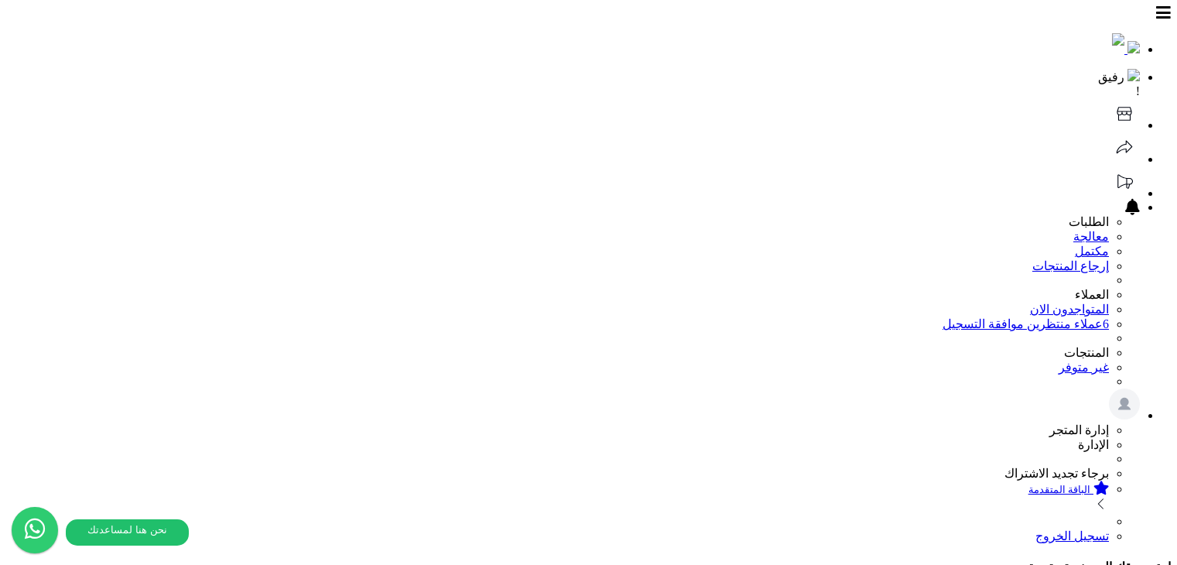
scroll to position [586, 0]
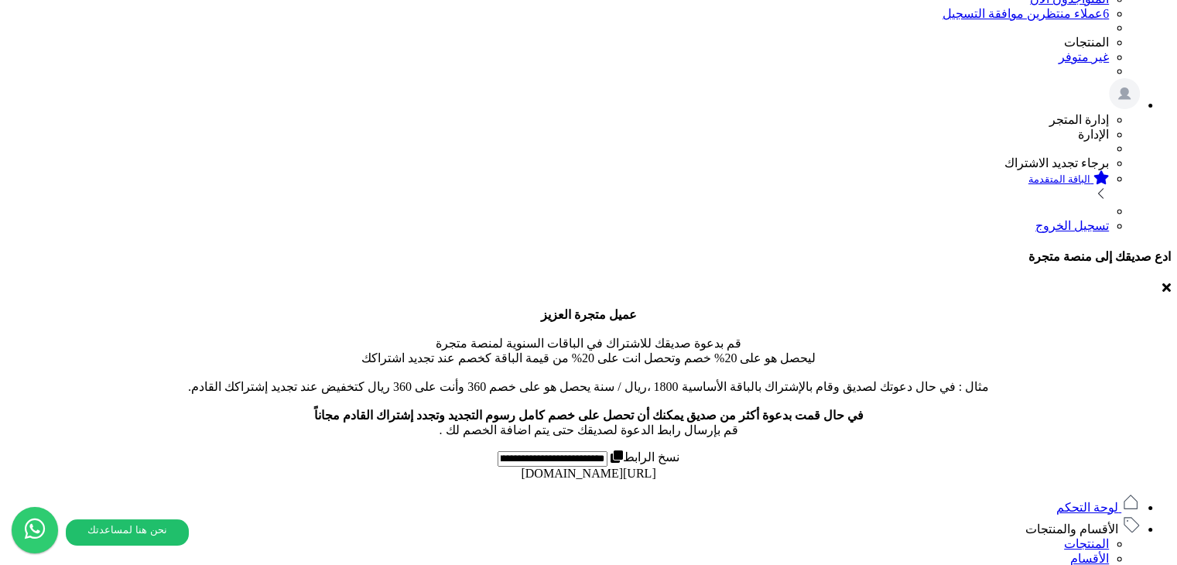
scroll to position [0, 0]
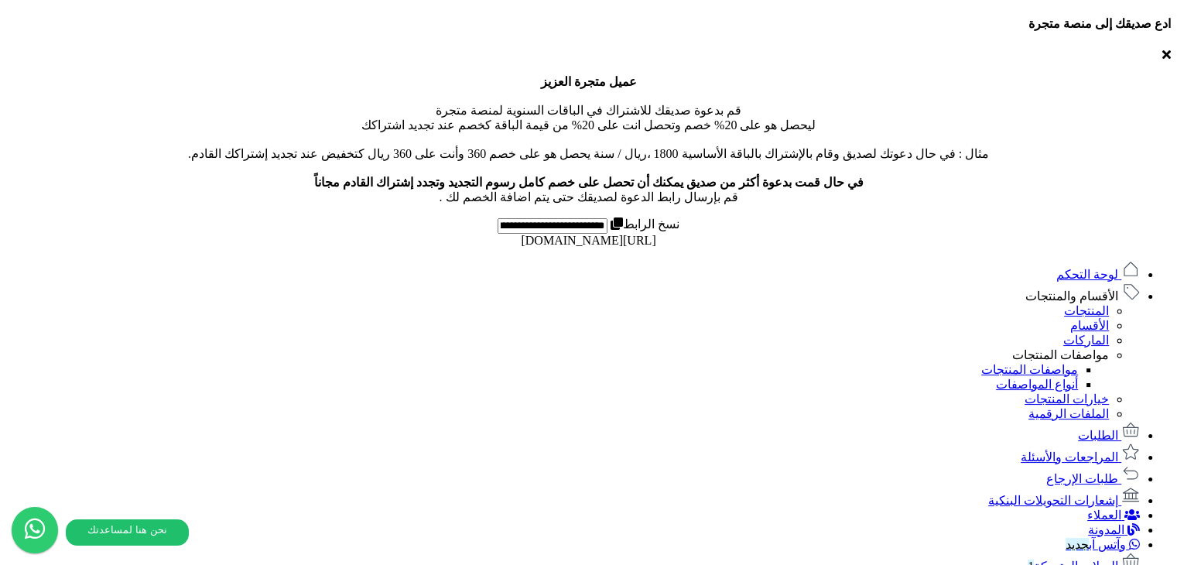
scroll to position [543, 0]
drag, startPoint x: 678, startPoint y: 231, endPoint x: 458, endPoint y: 246, distance: 220.2
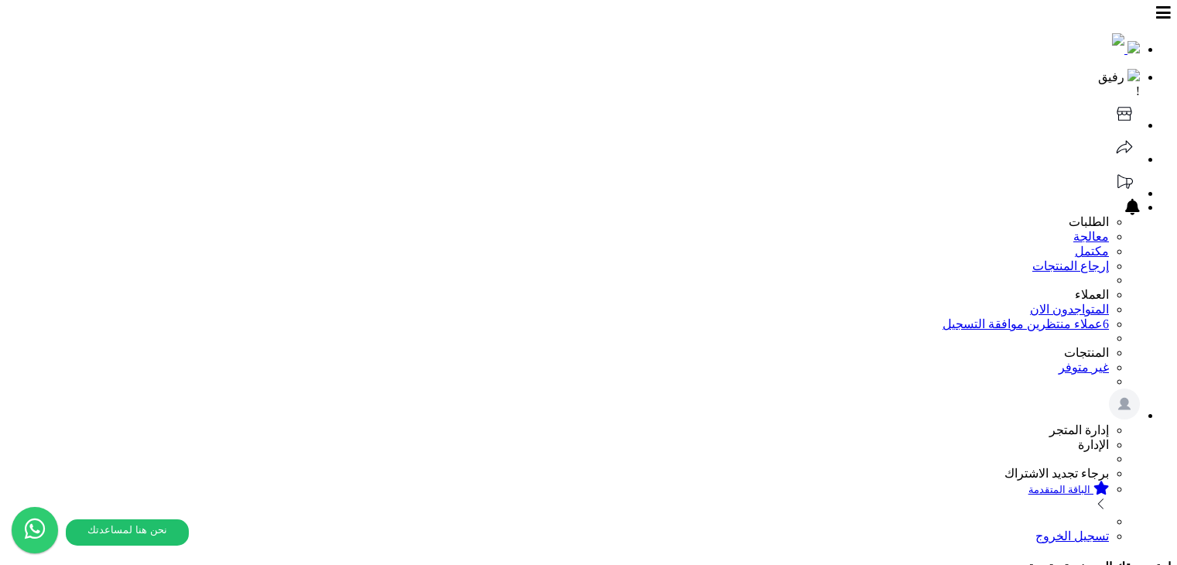
scroll to position [466, 0]
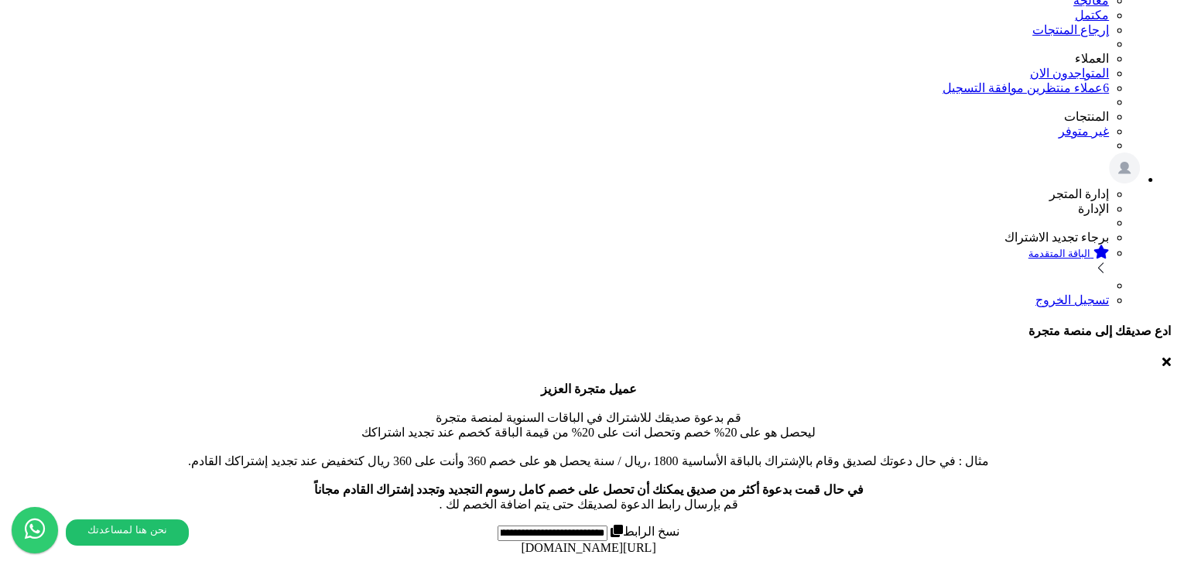
scroll to position [234, 0]
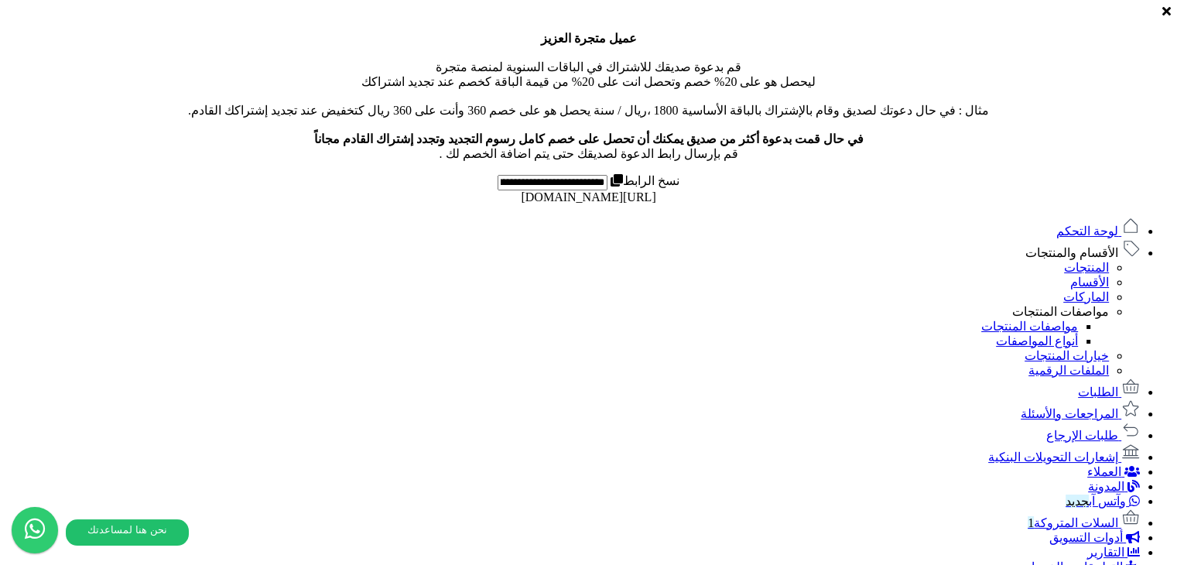
scroll to position [586, 0]
click at [1096, 290] on link "الماركات" at bounding box center [1086, 296] width 46 height 13
click at [1097, 290] on link "الماركات" at bounding box center [1086, 296] width 46 height 13
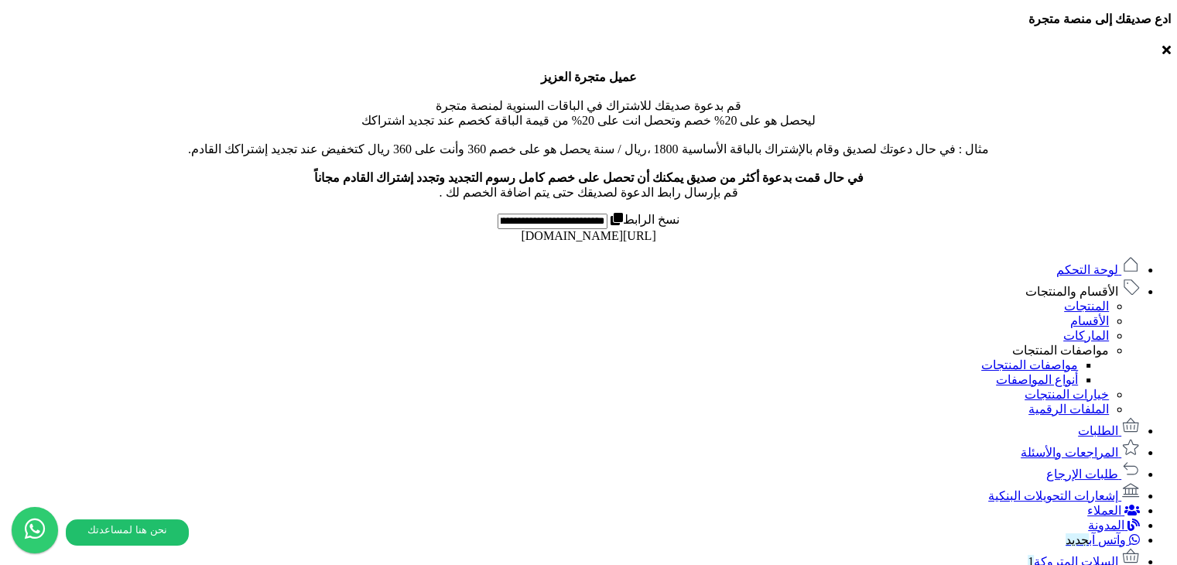
scroll to position [560, 0]
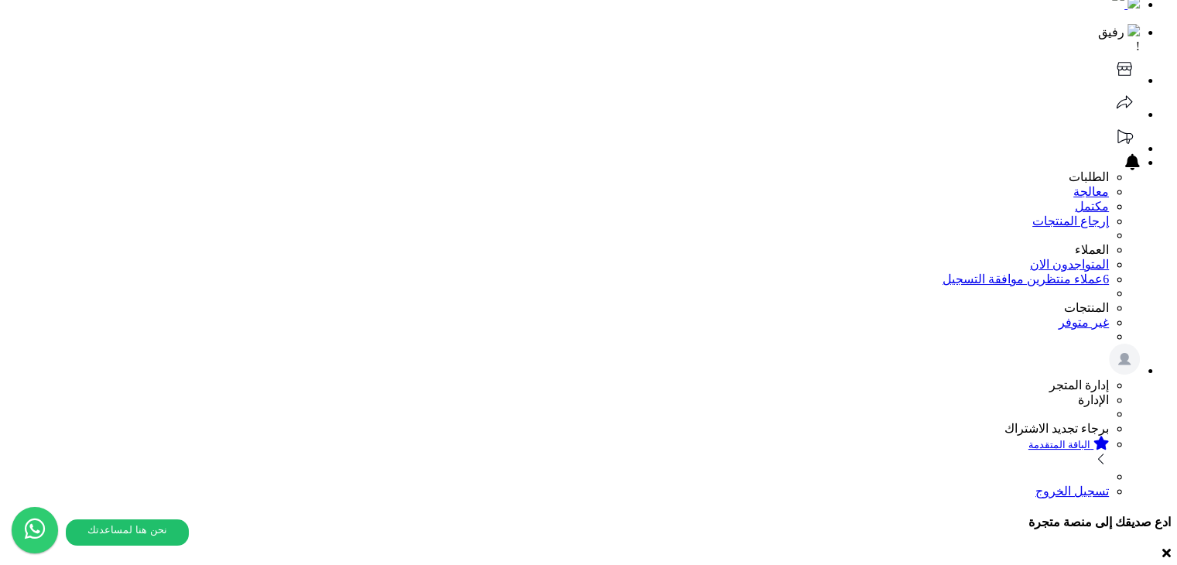
scroll to position [0, 0]
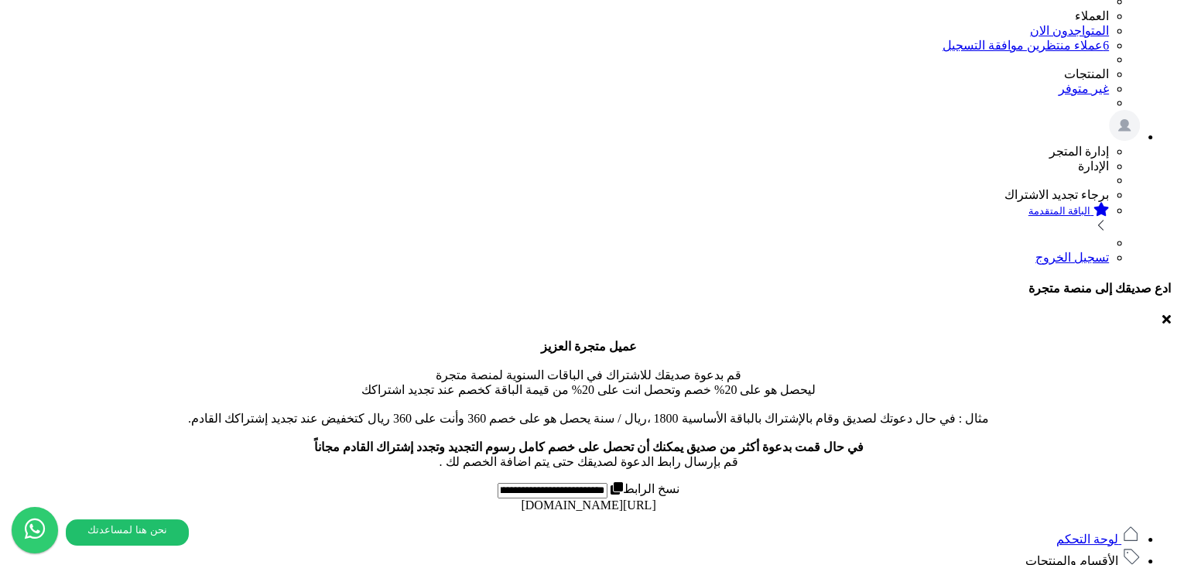
scroll to position [173, 0]
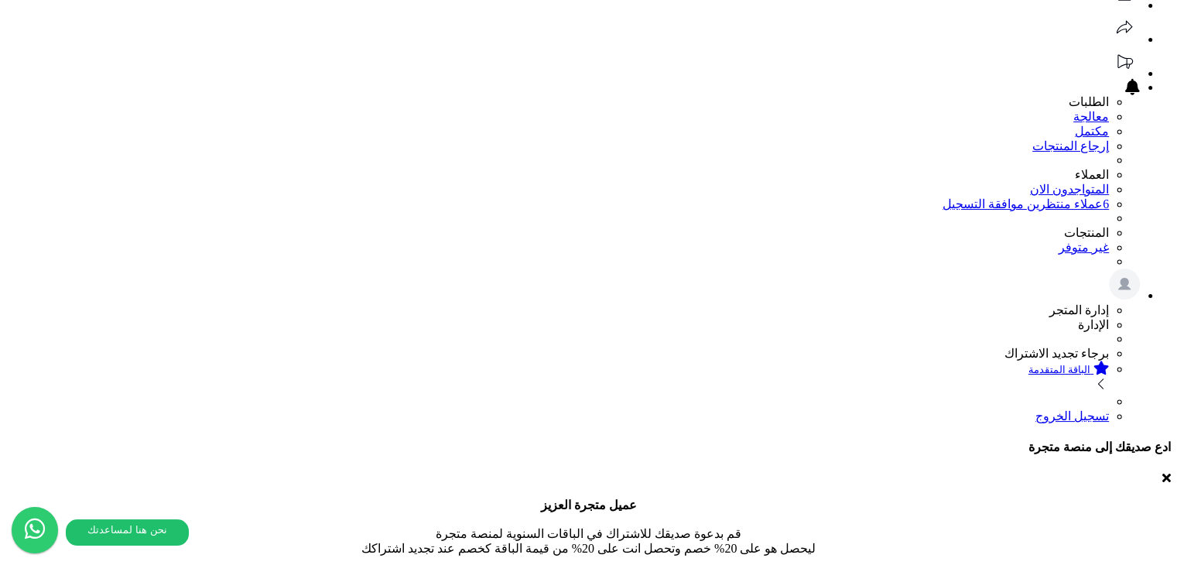
scroll to position [23, 0]
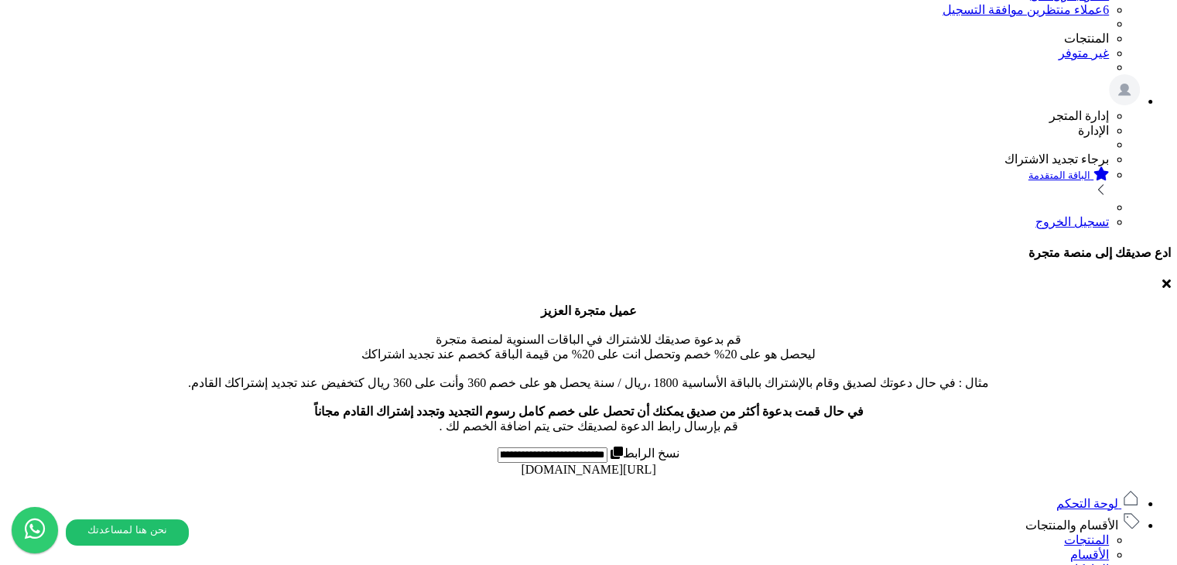
scroll to position [251, 0]
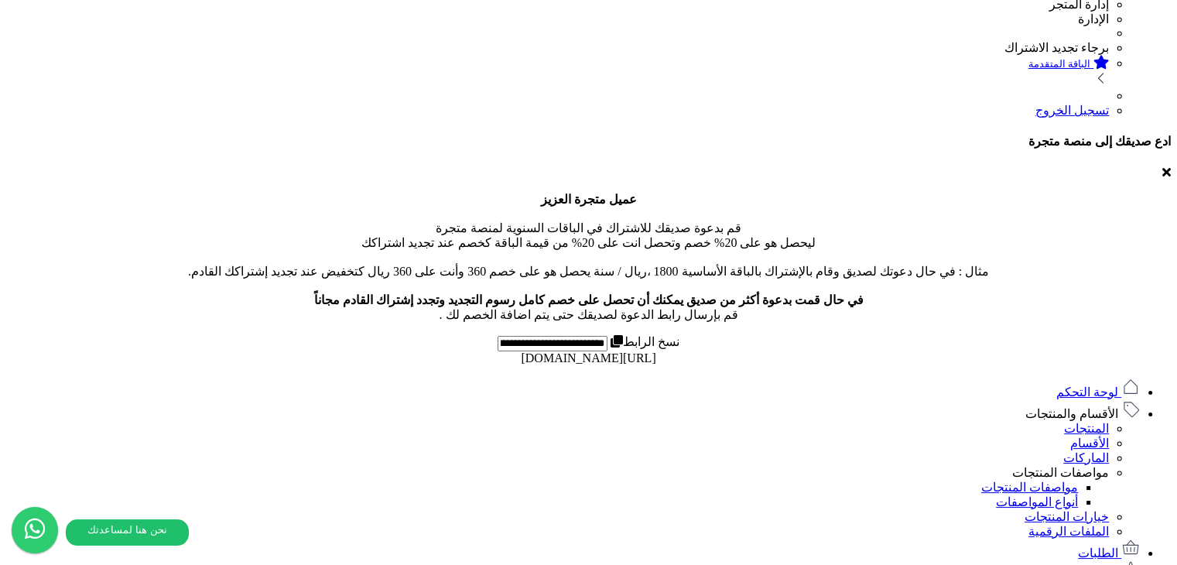
scroll to position [560, 0]
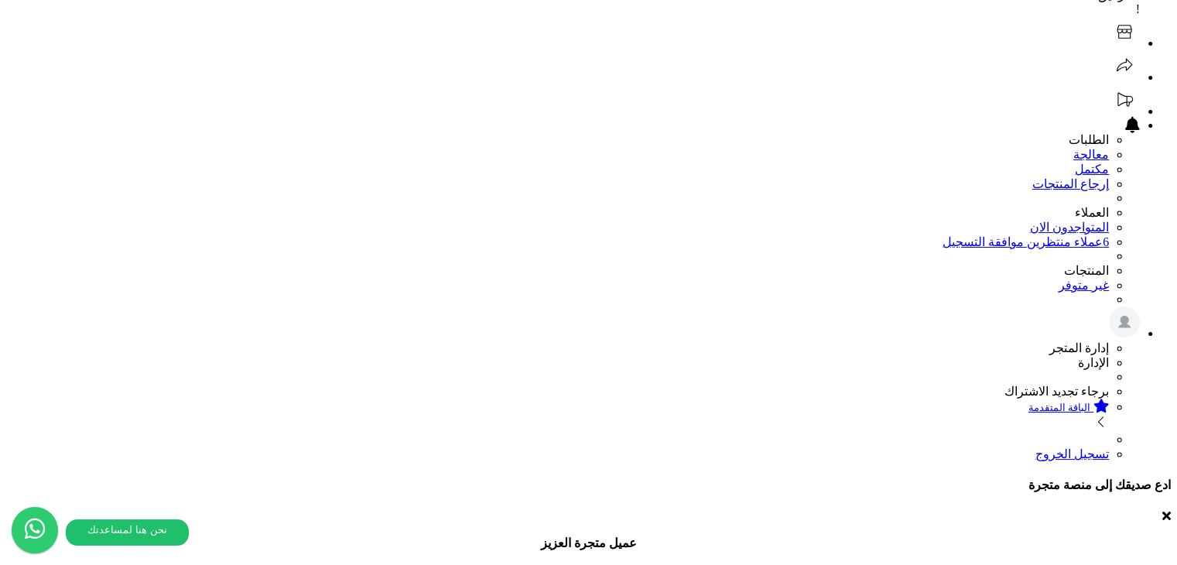
scroll to position [77, 0]
